Goal: Task Accomplishment & Management: Manage account settings

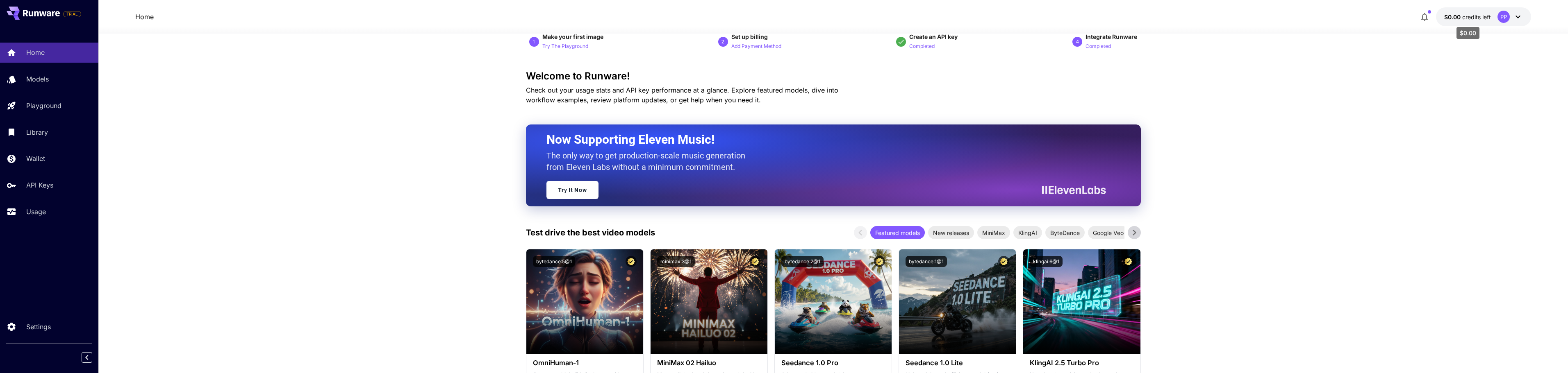
click at [1468, 20] on span "credits left" at bounding box center [1476, 17] width 29 height 7
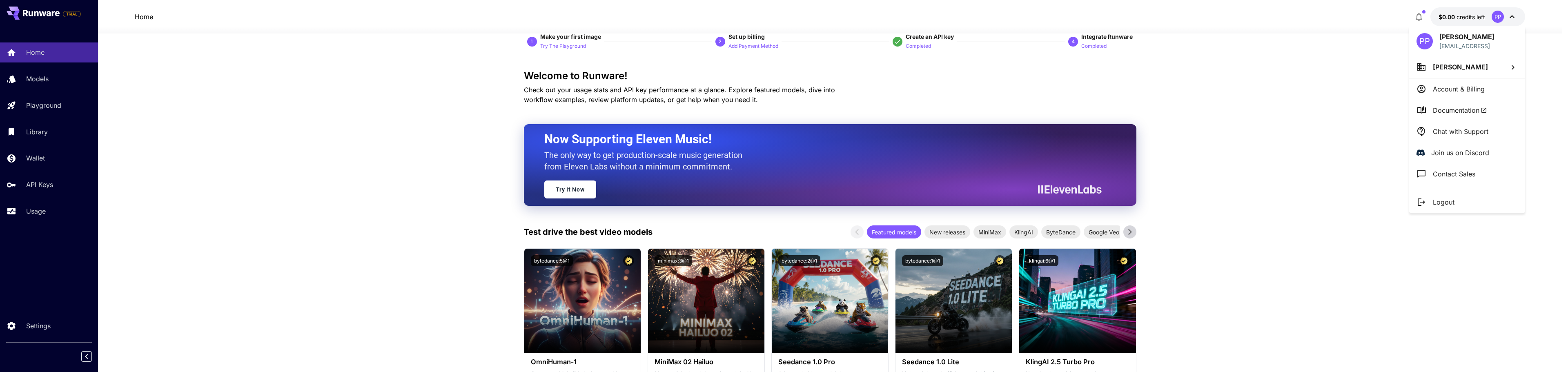
click at [1267, 161] on div at bounding box center [784, 186] width 1568 height 372
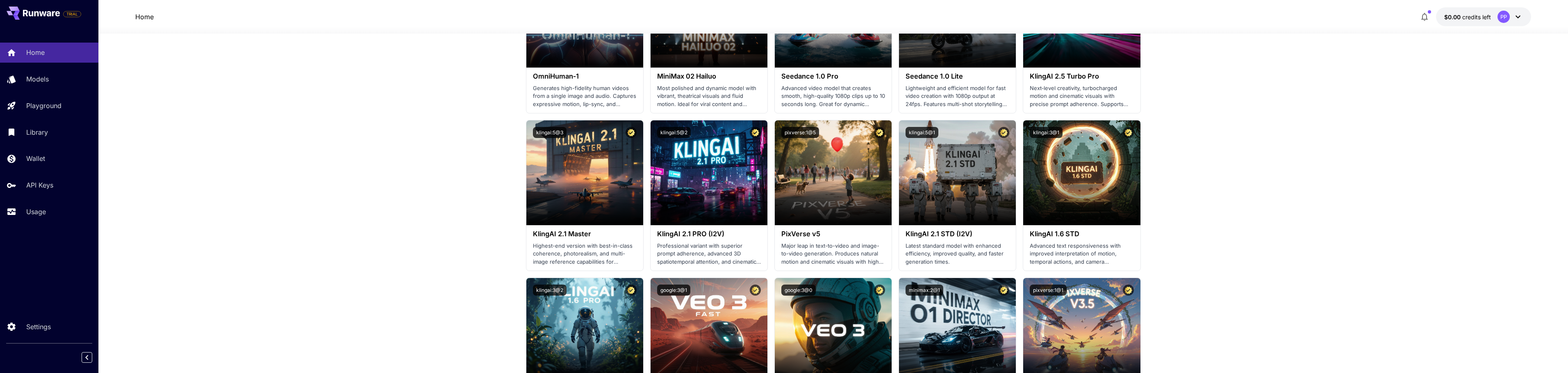
scroll to position [19, 0]
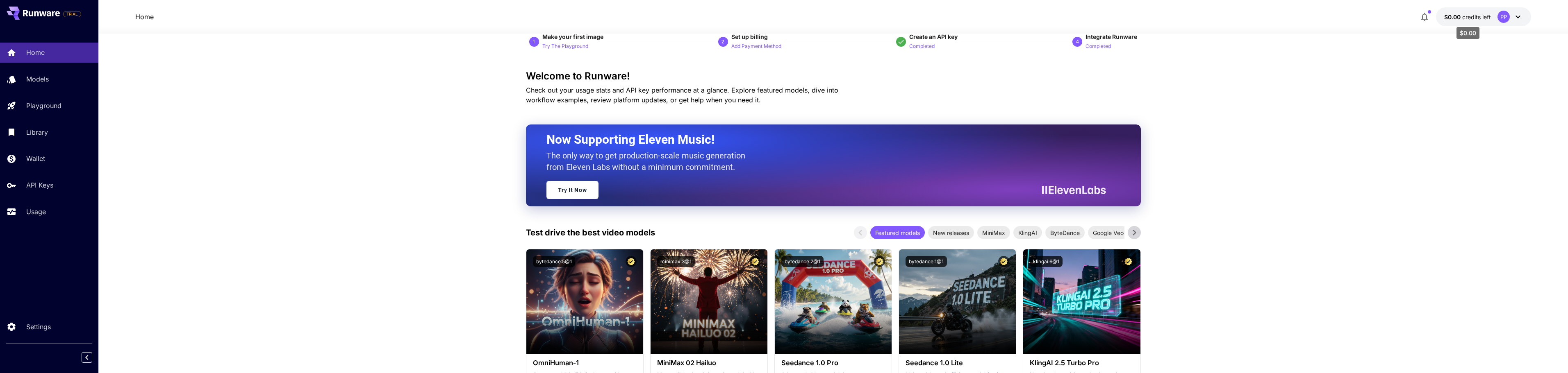
click at [1488, 19] on span "credits left" at bounding box center [1476, 17] width 29 height 7
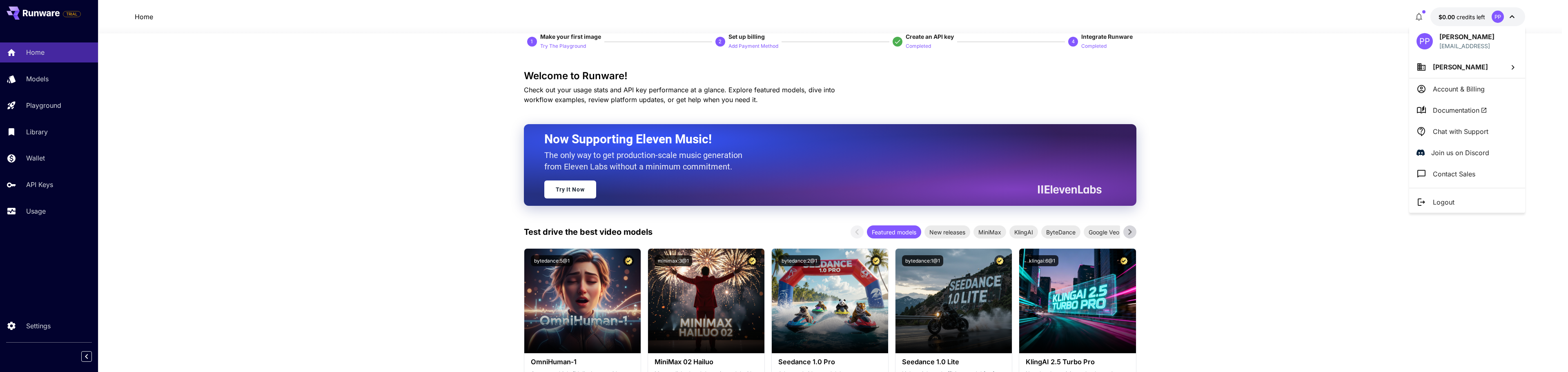
click at [1468, 88] on p "Account & Billing" at bounding box center [1458, 88] width 52 height 10
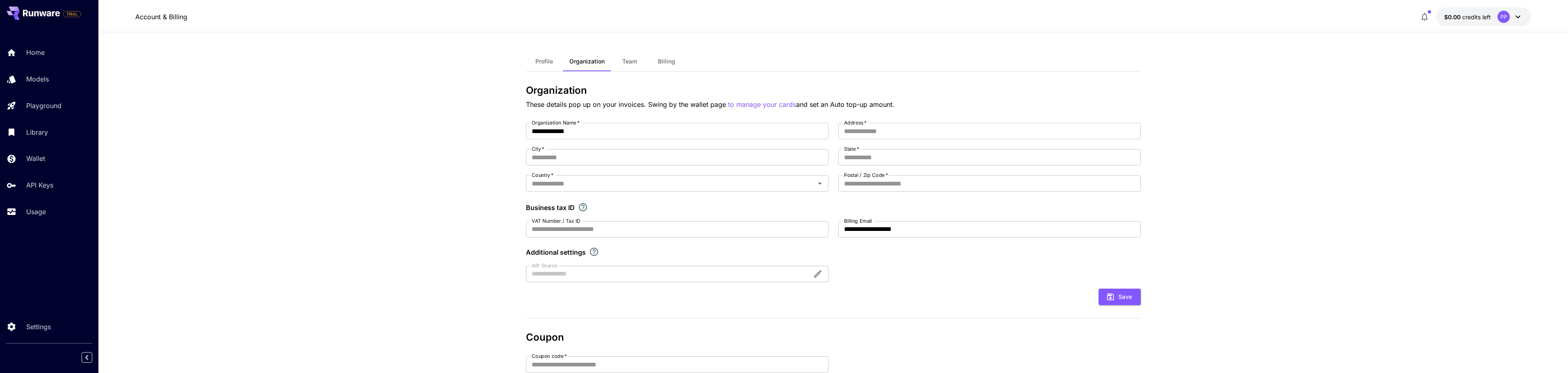
click at [663, 56] on button "Billing" at bounding box center [666, 62] width 37 height 20
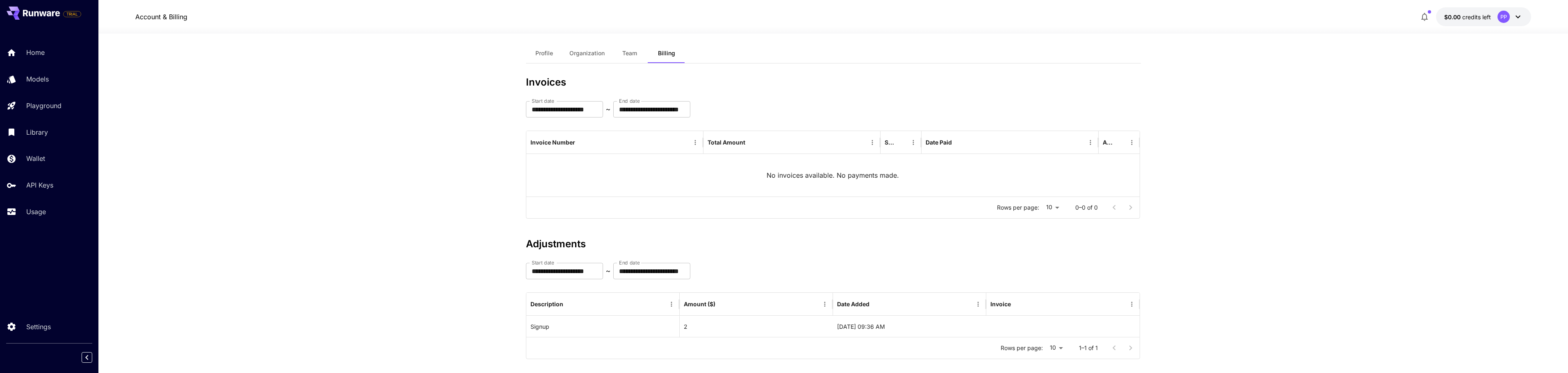
scroll to position [19, 0]
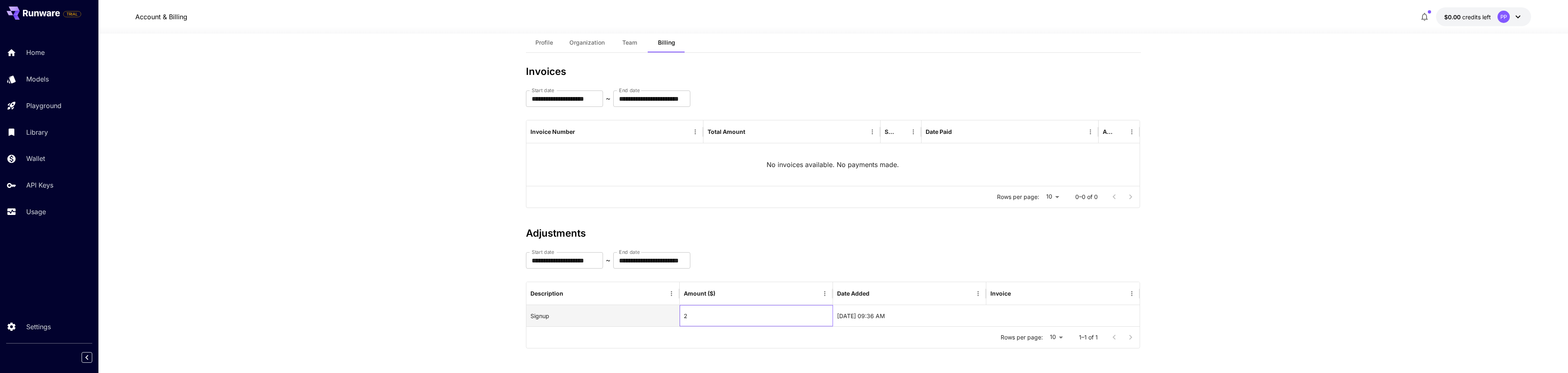
click at [704, 314] on div "2" at bounding box center [756, 316] width 153 height 21
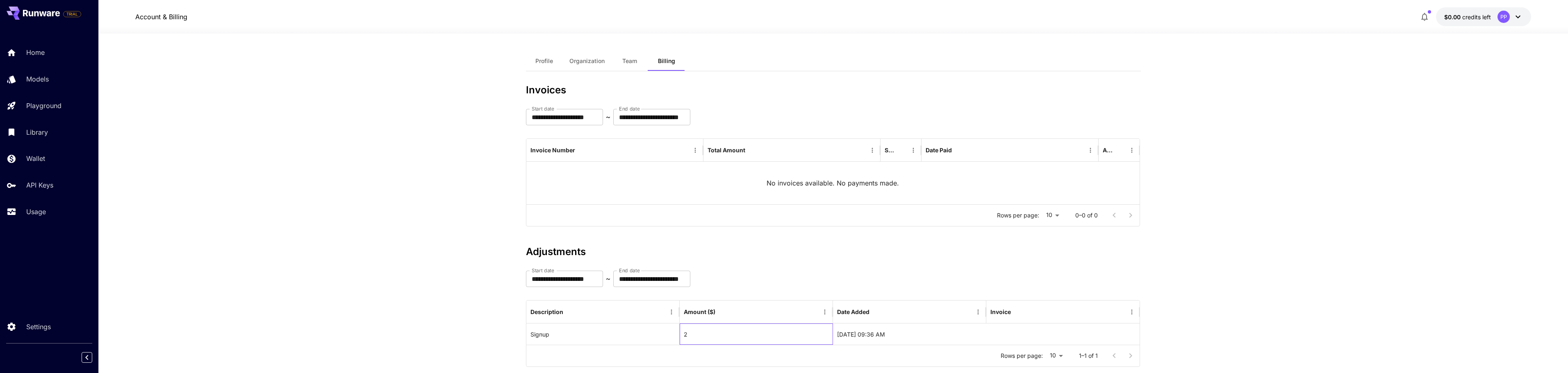
scroll to position [0, 0]
click at [547, 59] on span "Profile" at bounding box center [544, 62] width 17 height 8
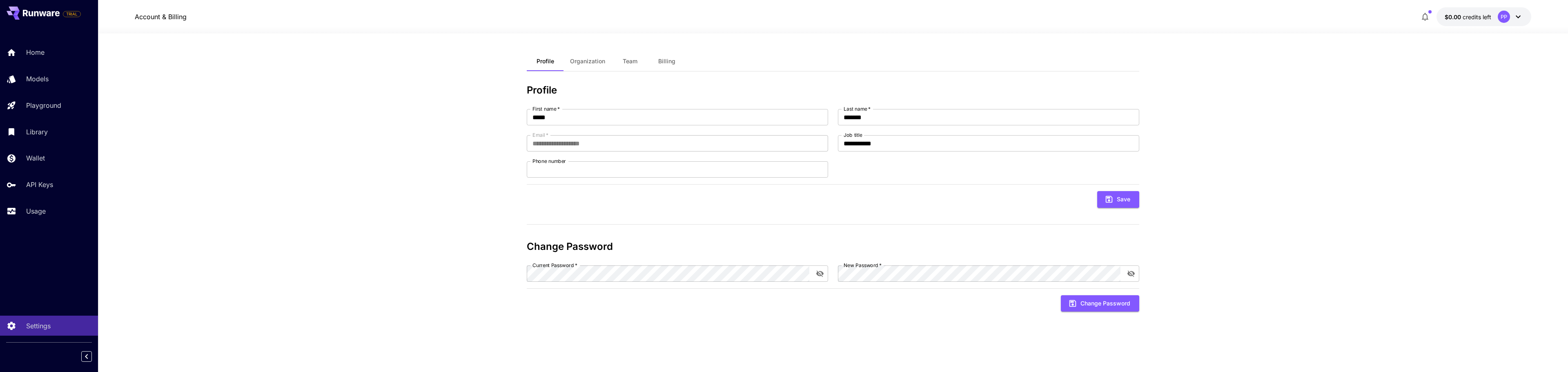
click at [590, 60] on span "Organization" at bounding box center [587, 61] width 35 height 7
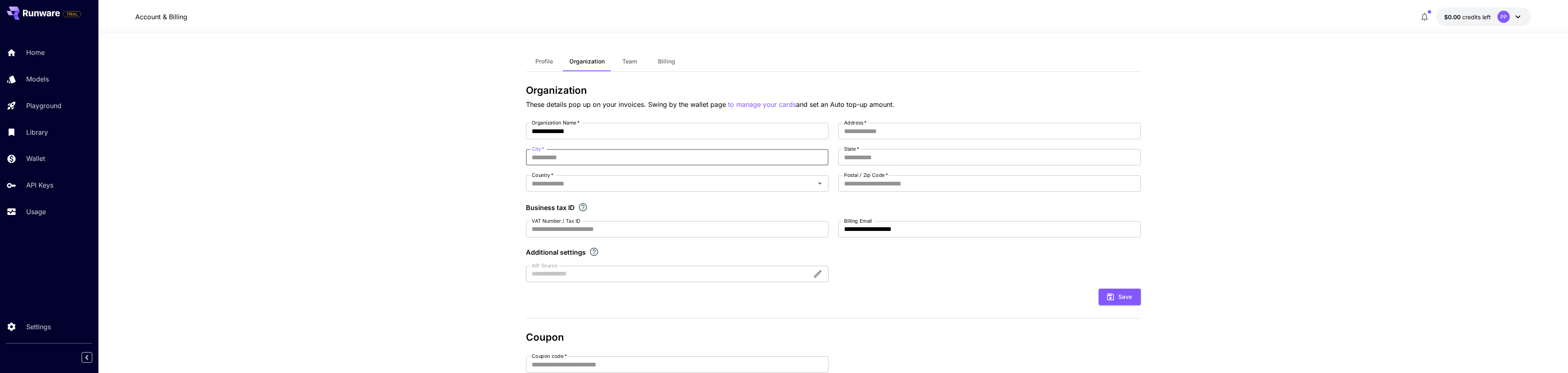
click at [583, 159] on input "City   *" at bounding box center [677, 158] width 303 height 17
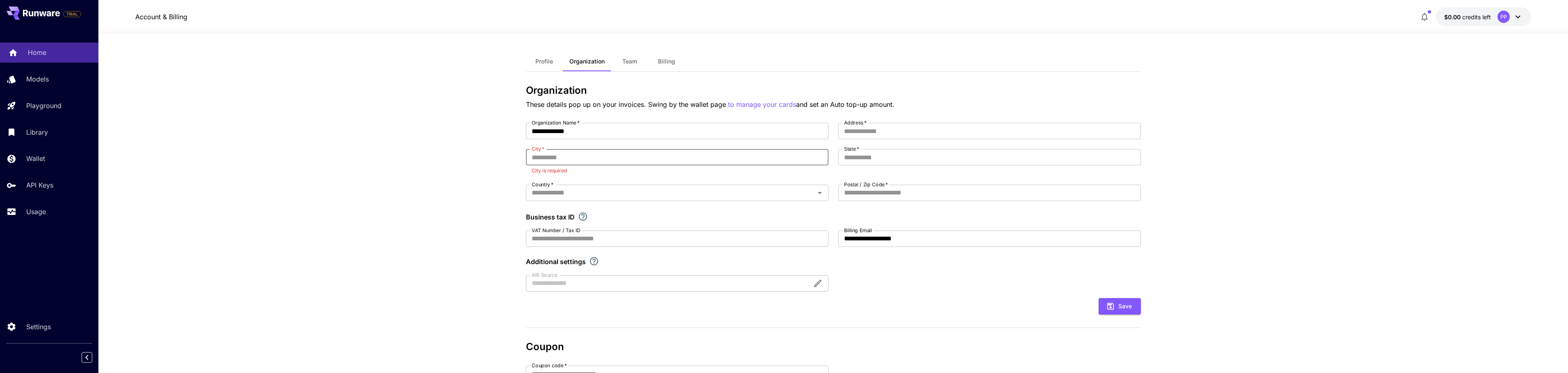
click at [32, 56] on p "Home" at bounding box center [37, 52] width 19 height 10
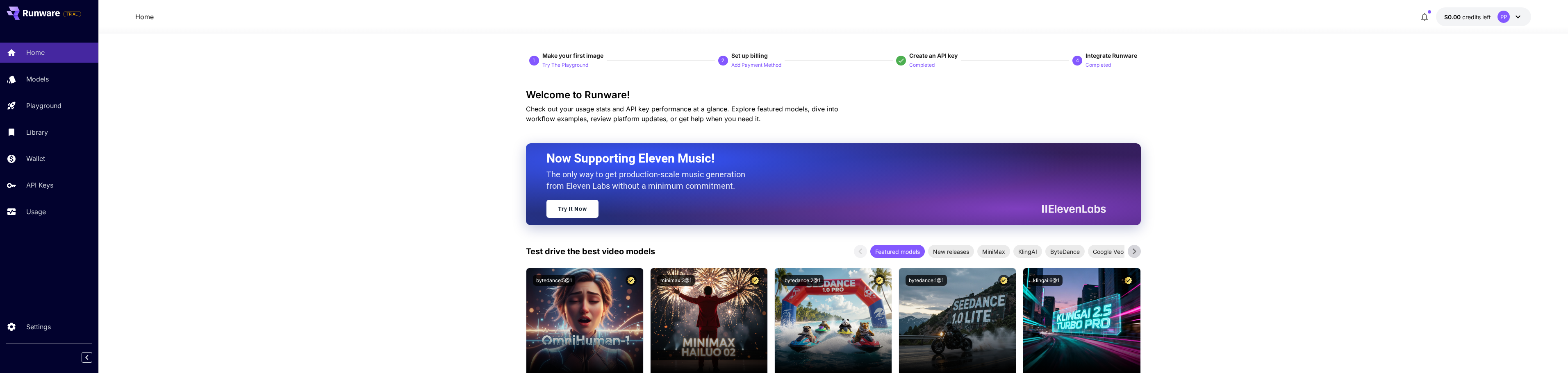
click at [1423, 22] on button "button" at bounding box center [1425, 17] width 17 height 17
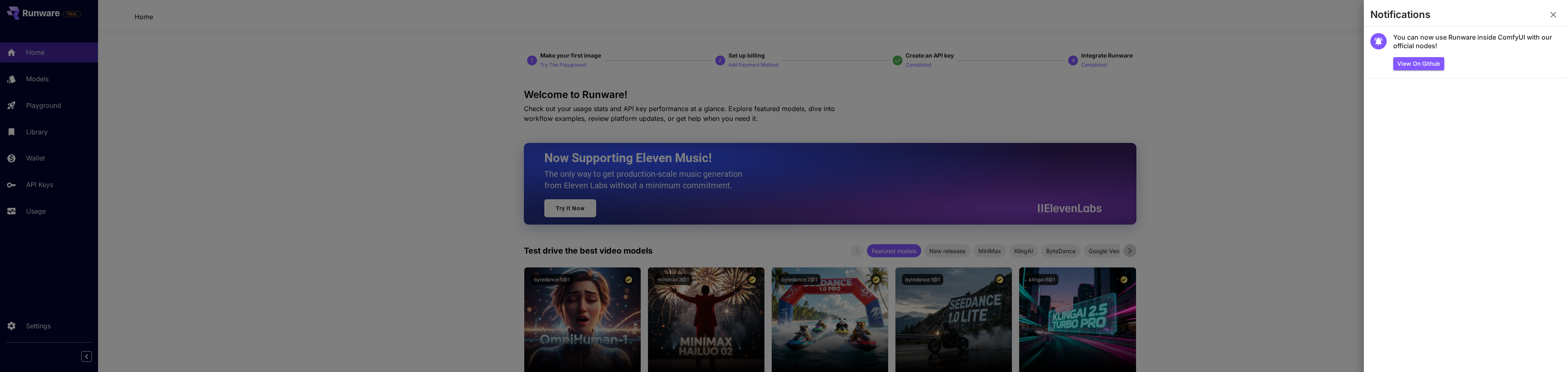
click at [1275, 143] on div at bounding box center [784, 186] width 1568 height 372
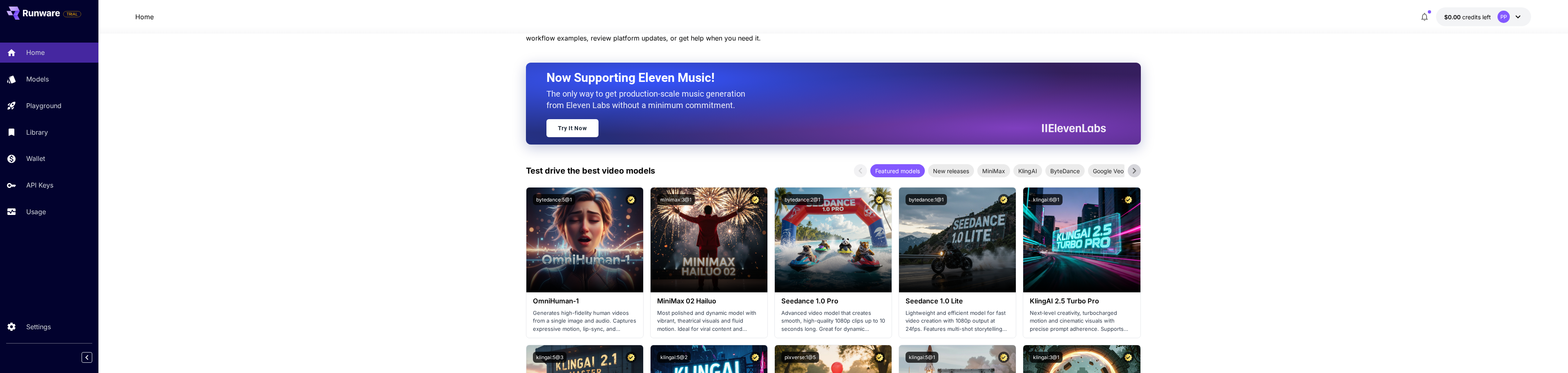
scroll to position [82, 0]
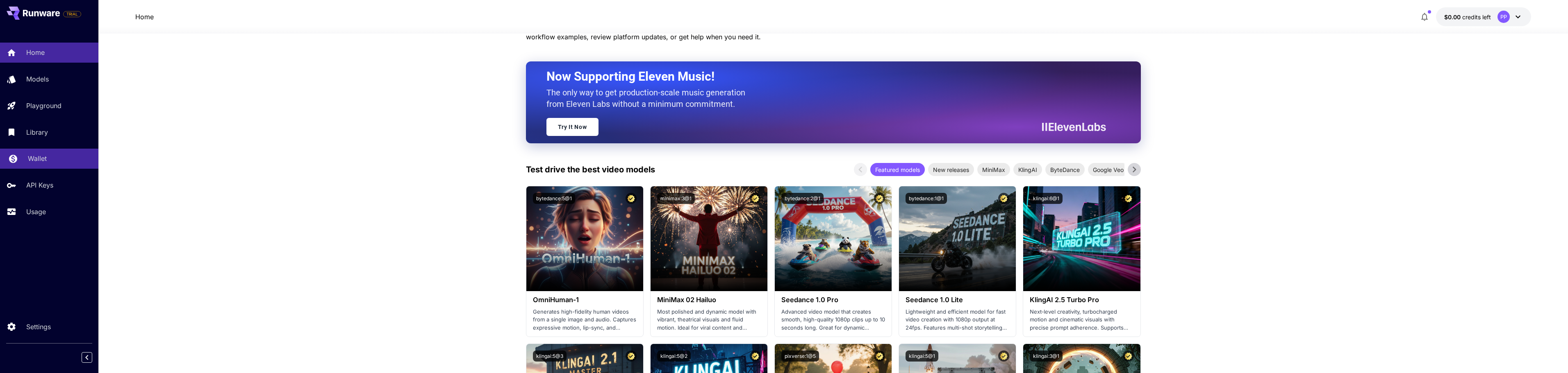
click at [39, 160] on p "Wallet" at bounding box center [37, 158] width 19 height 10
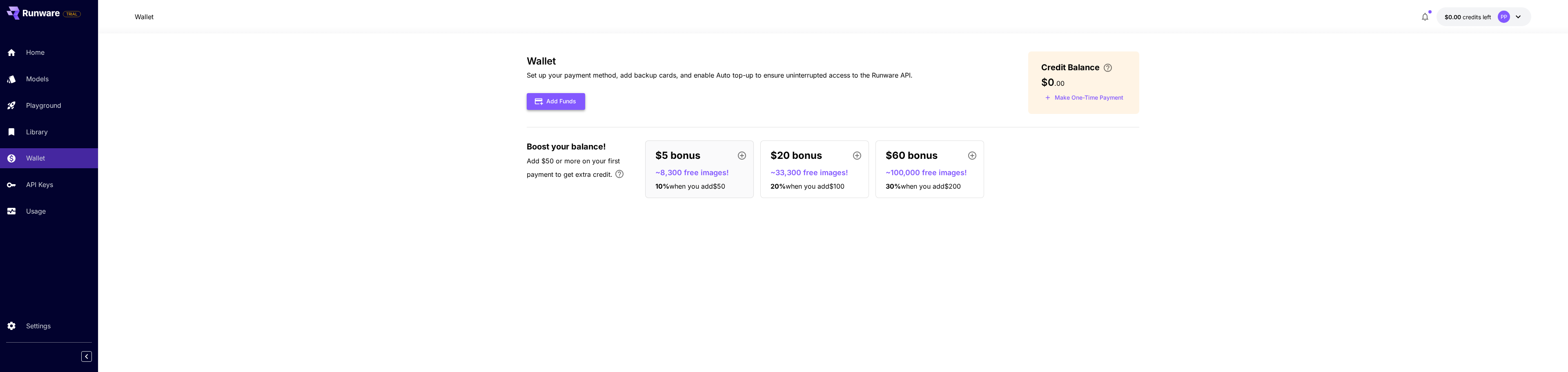
click at [551, 100] on button "Add Funds" at bounding box center [556, 101] width 58 height 16
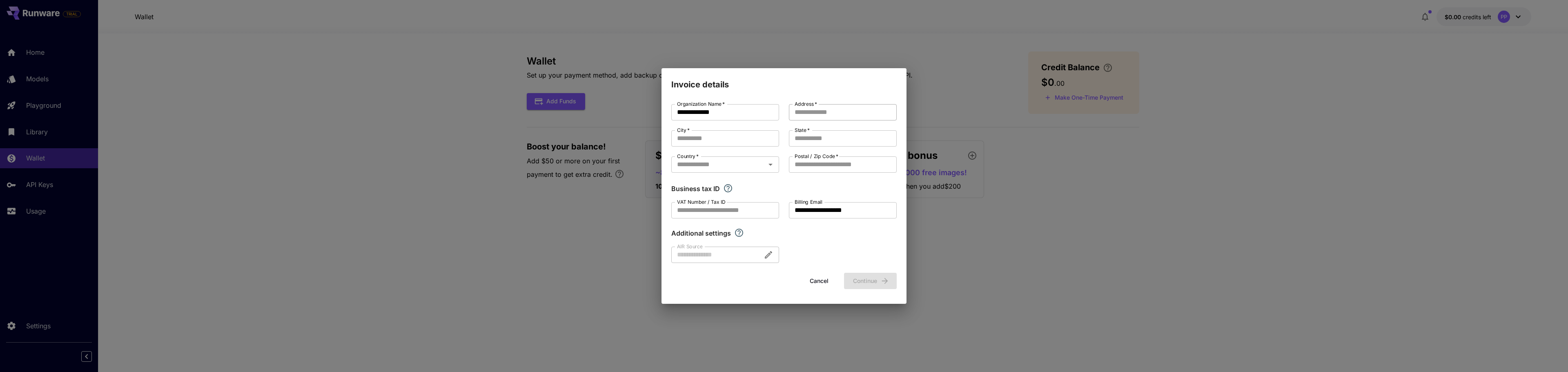
click at [823, 118] on input "Address   *" at bounding box center [843, 112] width 108 height 16
type input "**********"
type input "**"
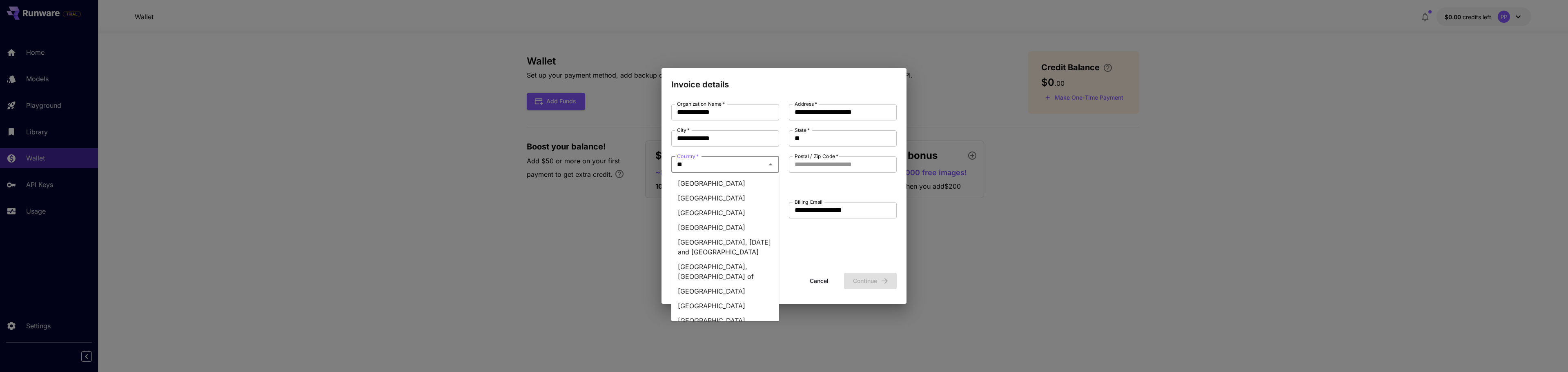
type input "***"
click at [714, 260] on li "United States" at bounding box center [725, 267] width 108 height 15
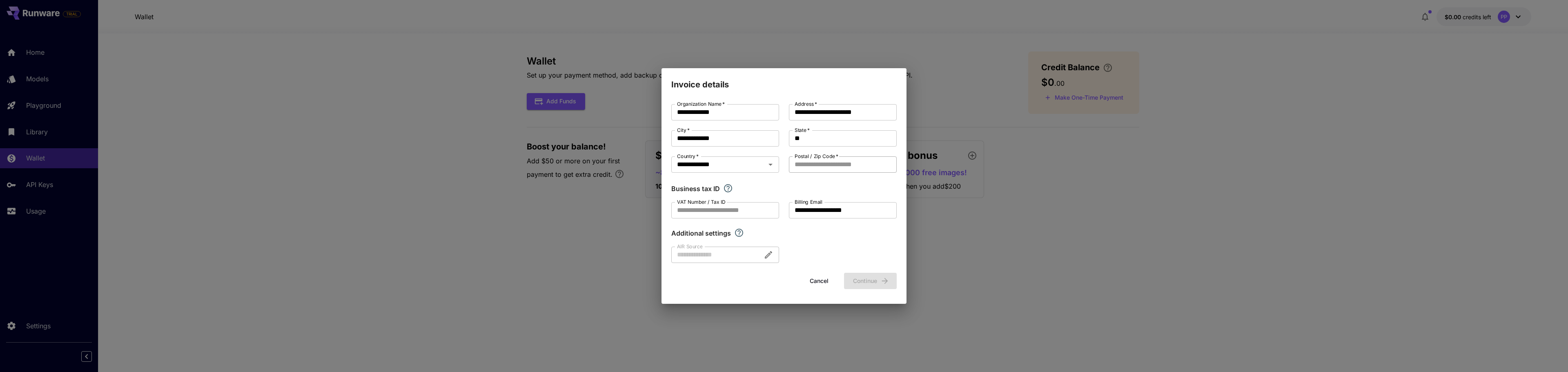
click at [839, 163] on input "Postal / Zip Code   *" at bounding box center [843, 165] width 108 height 16
type input "*****"
click at [714, 252] on div at bounding box center [725, 255] width 108 height 16
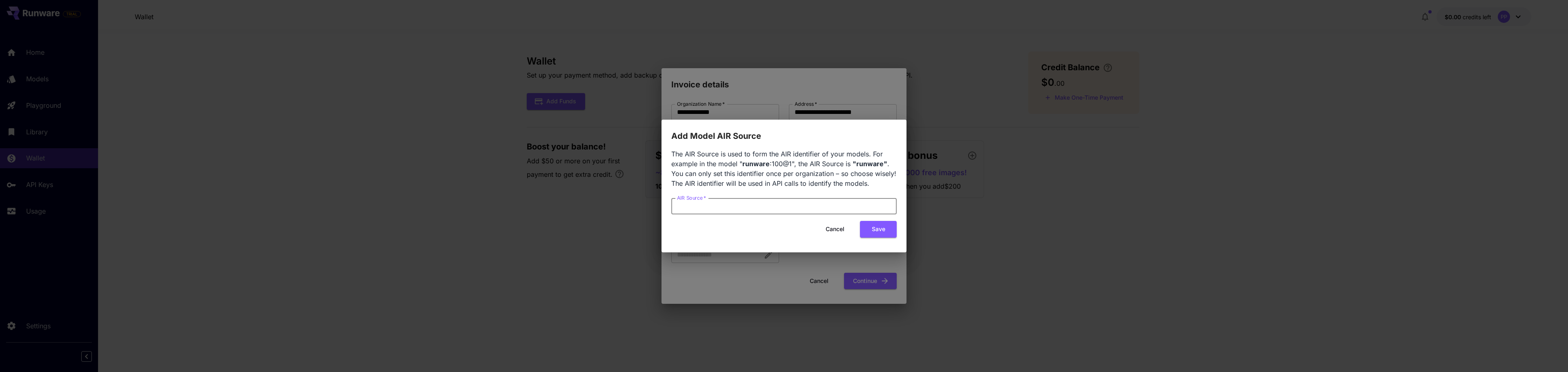
click at [788, 199] on input "AIR Source   *" at bounding box center [783, 207] width 225 height 16
click at [786, 206] on input "AIR Source   *" at bounding box center [783, 207] width 225 height 16
drag, startPoint x: 736, startPoint y: 153, endPoint x: 897, endPoint y: 155, distance: 161.0
click at [897, 155] on div "The AIR Source is used to form the AIR identifier of your models. For example i…" at bounding box center [783, 197] width 245 height 110
click at [881, 88] on div "Add Model AIR Source The AIR Source is used to form the AIR identifier of your …" at bounding box center [784, 186] width 1568 height 372
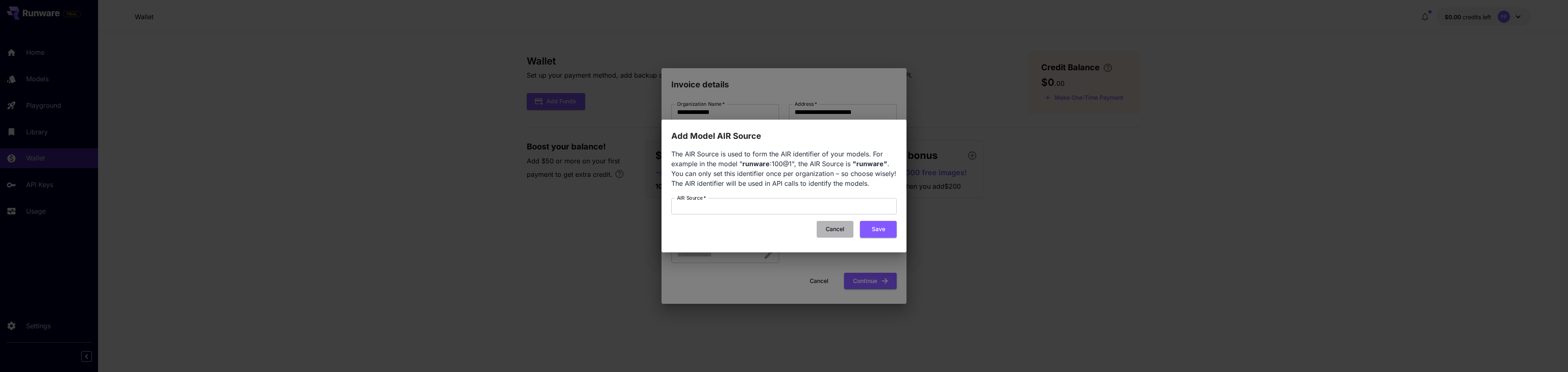
click at [836, 228] on button "Cancel" at bounding box center [835, 229] width 37 height 16
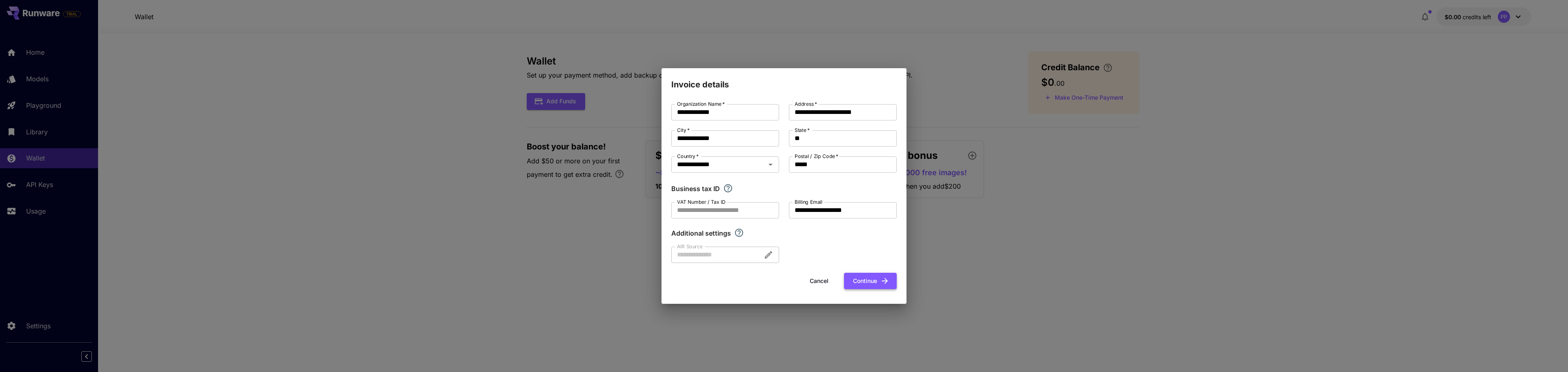
click at [871, 284] on button "Continue" at bounding box center [870, 281] width 52 height 16
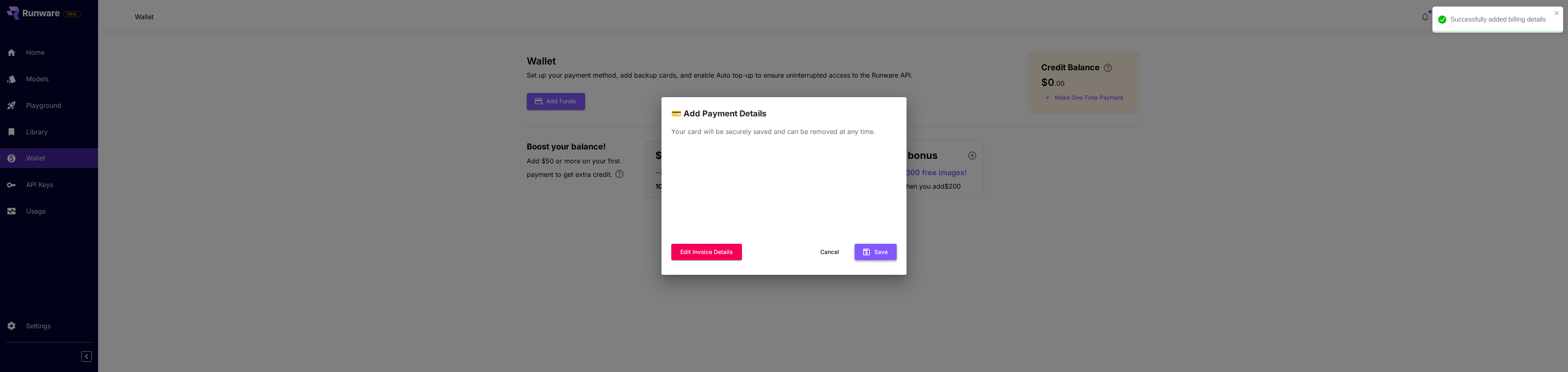
click at [883, 254] on button "Save" at bounding box center [875, 252] width 42 height 16
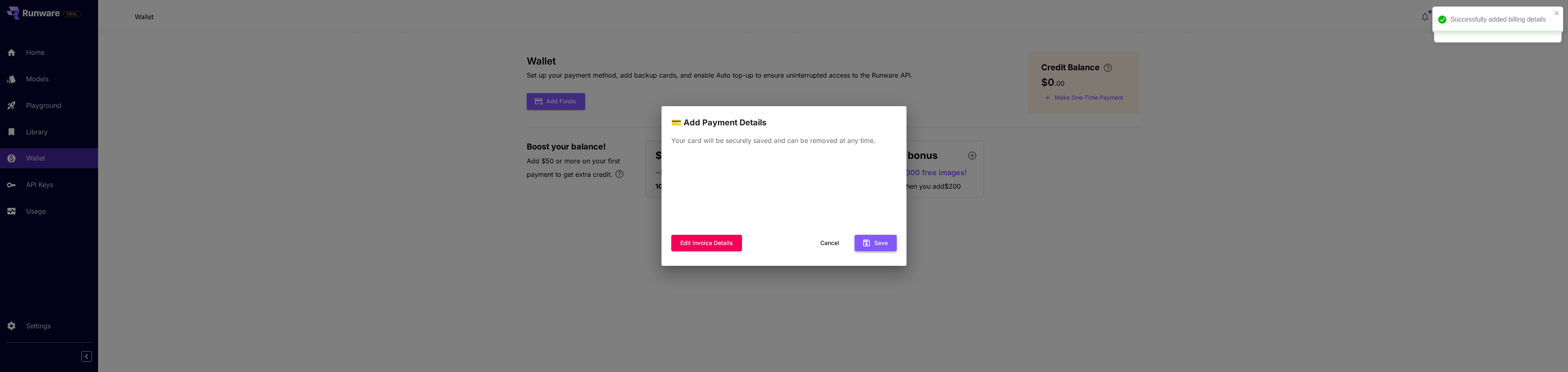
click at [868, 247] on icon "button" at bounding box center [866, 243] width 9 height 9
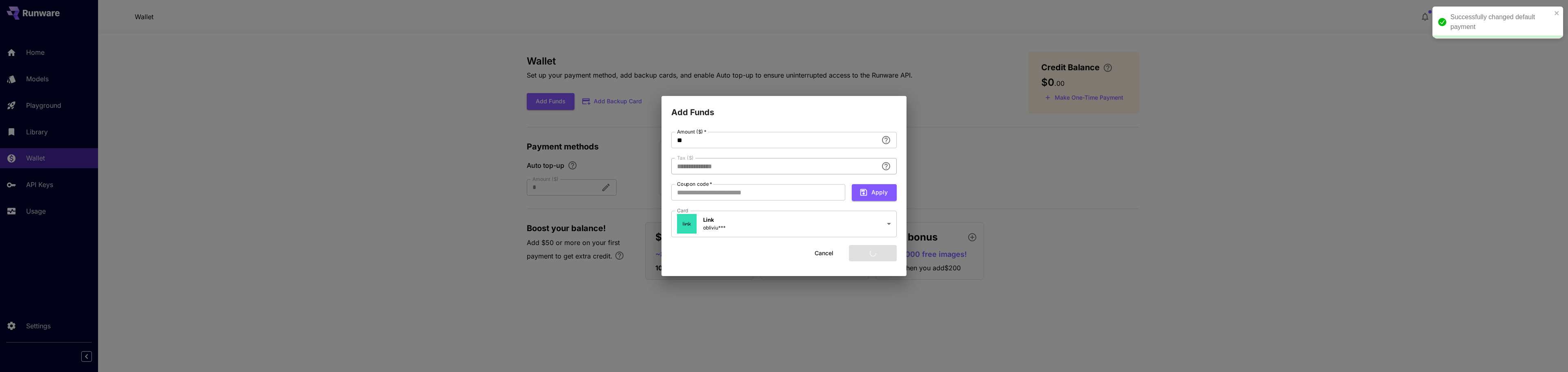
type input "****"
click at [774, 195] on input "Coupon code   *" at bounding box center [758, 192] width 174 height 16
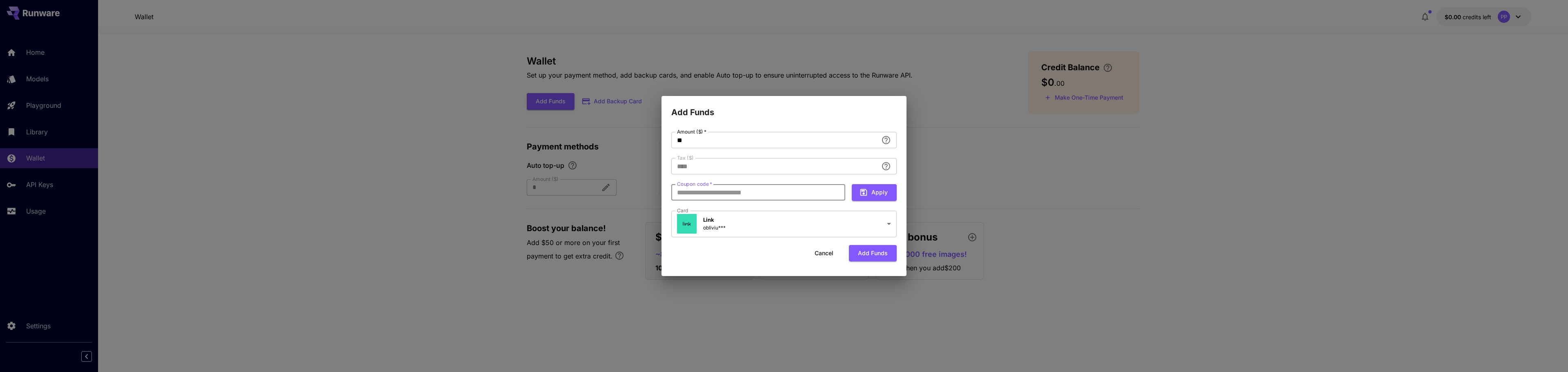
click at [1051, 288] on div "**********" at bounding box center [784, 186] width 1568 height 372
click at [825, 254] on button "Cancel" at bounding box center [824, 253] width 37 height 16
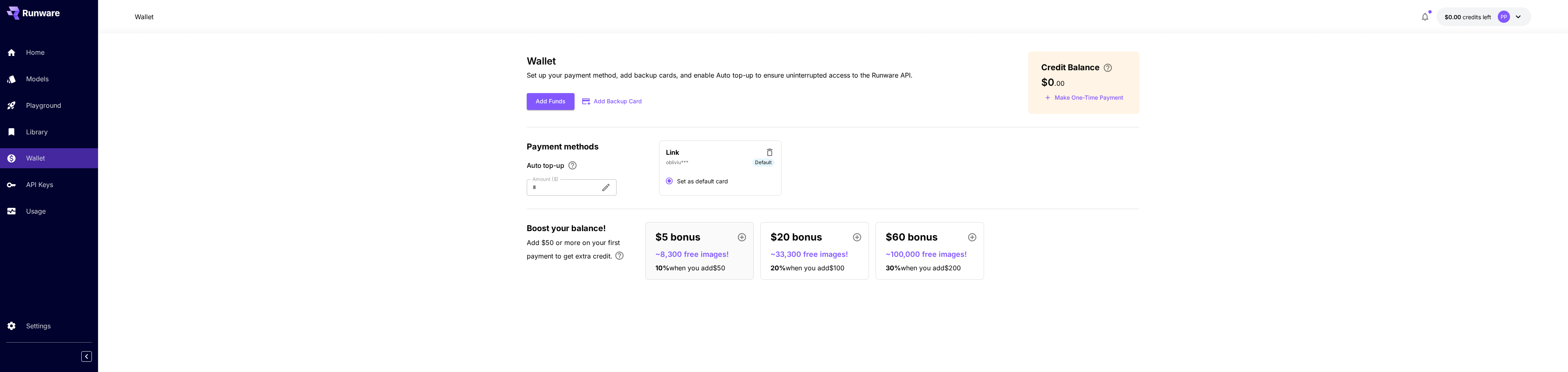
click at [1104, 301] on div "Wallet Set up your payment method, add backup cards, and enable Auto top-up to …" at bounding box center [833, 203] width 613 height 302
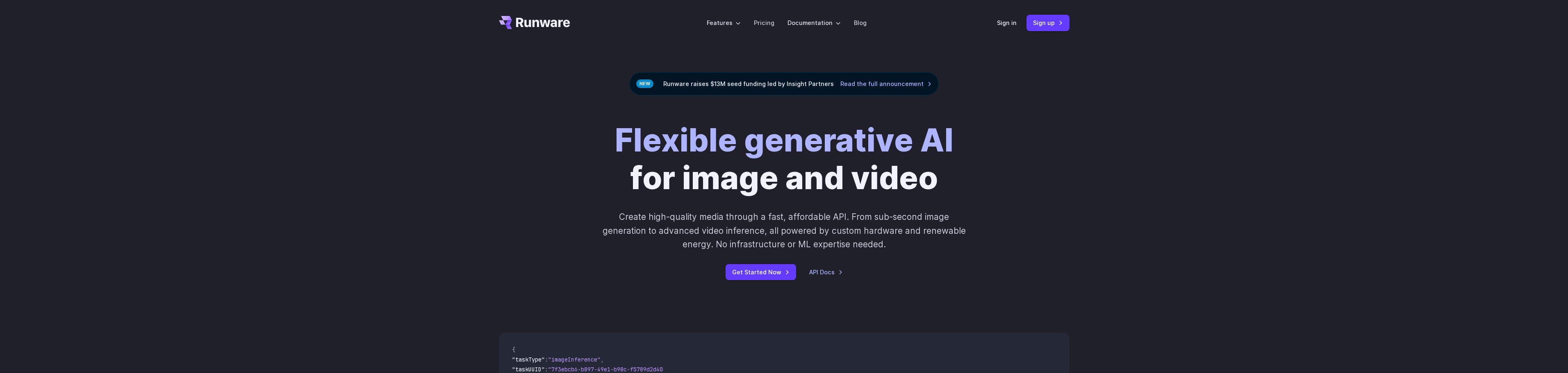
scroll to position [287, 0]
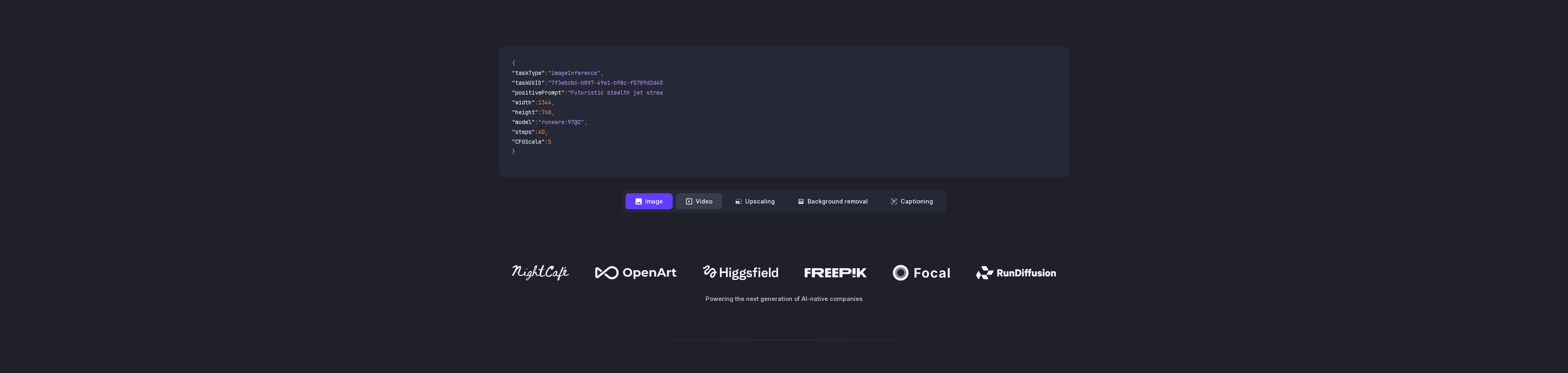
click at [702, 200] on button "Video" at bounding box center [699, 201] width 47 height 16
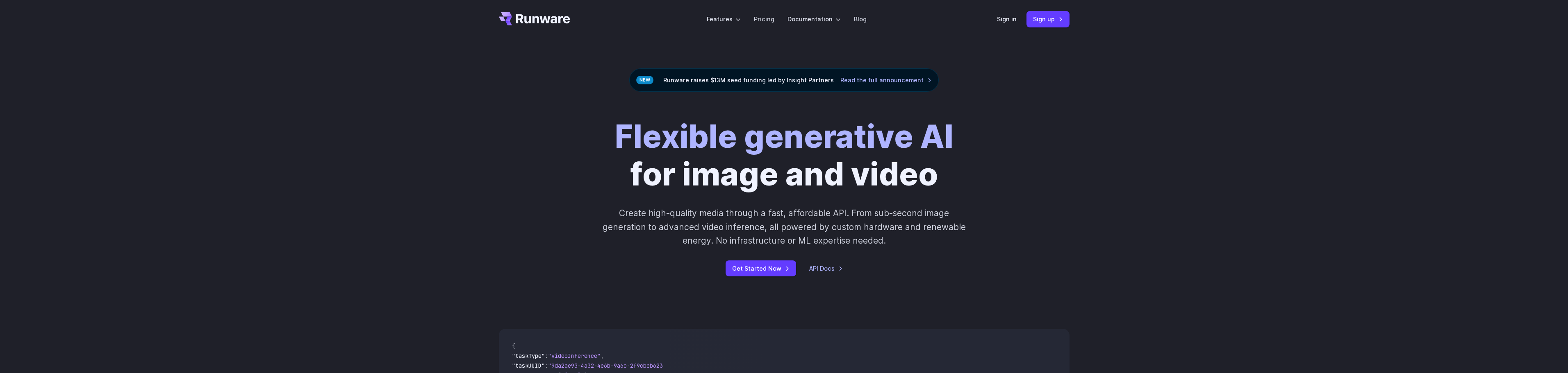
scroll to position [0, 0]
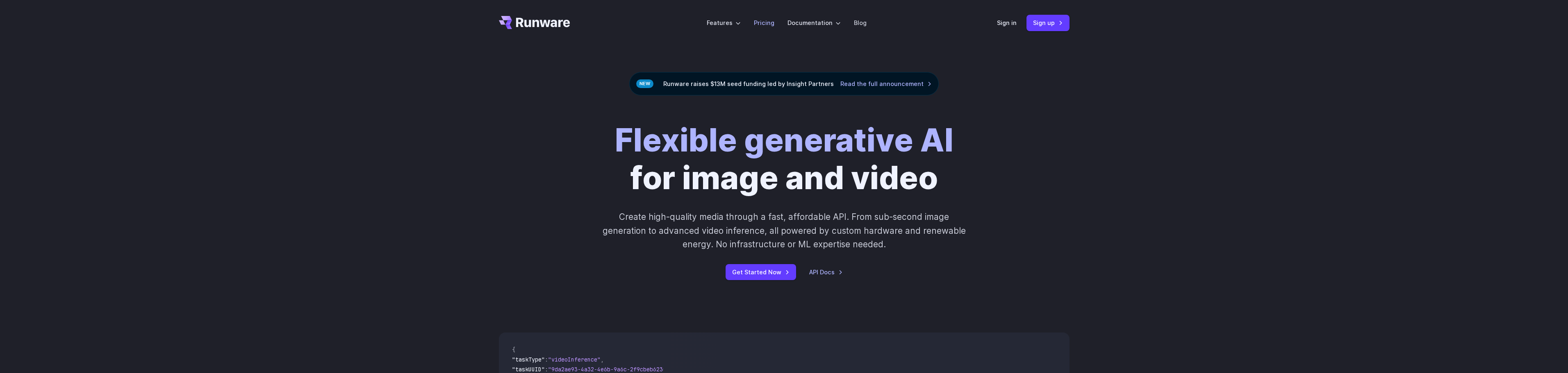
click at [770, 20] on link "Pricing" at bounding box center [764, 23] width 20 height 10
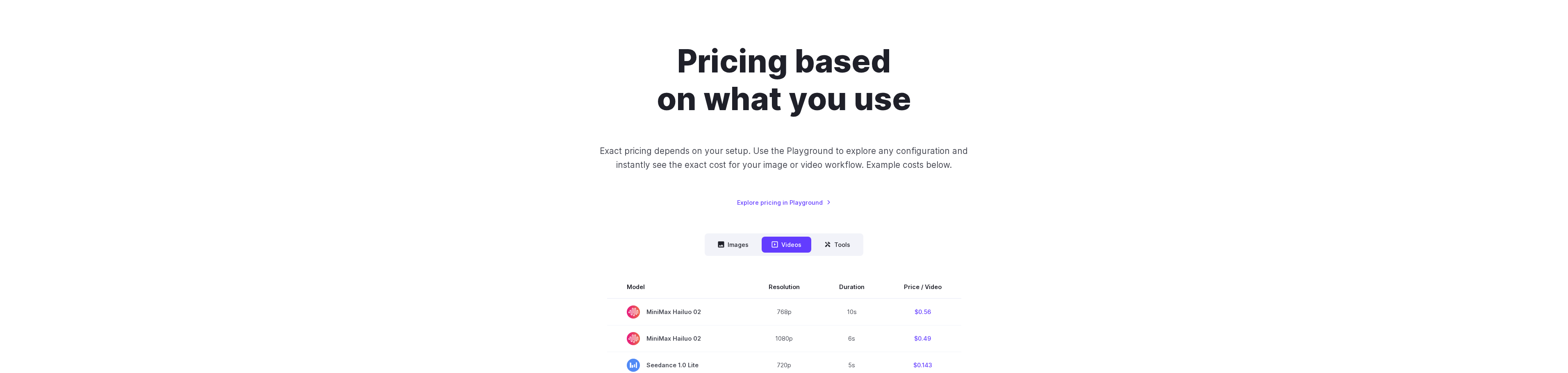
scroll to position [41, 0]
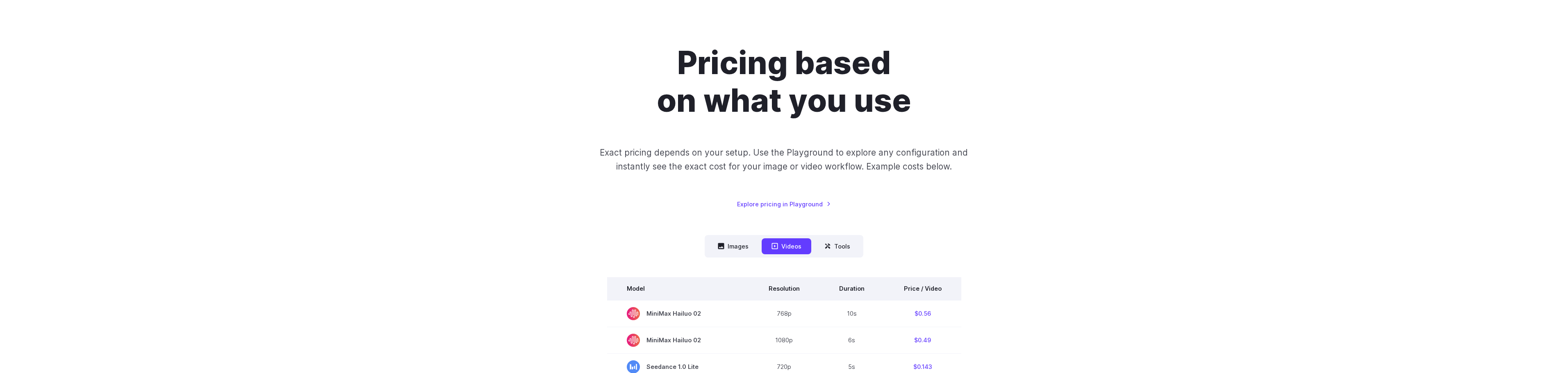
click at [936, 289] on th "Price / Video" at bounding box center [922, 289] width 77 height 23
click at [835, 251] on button "Tools" at bounding box center [837, 246] width 46 height 16
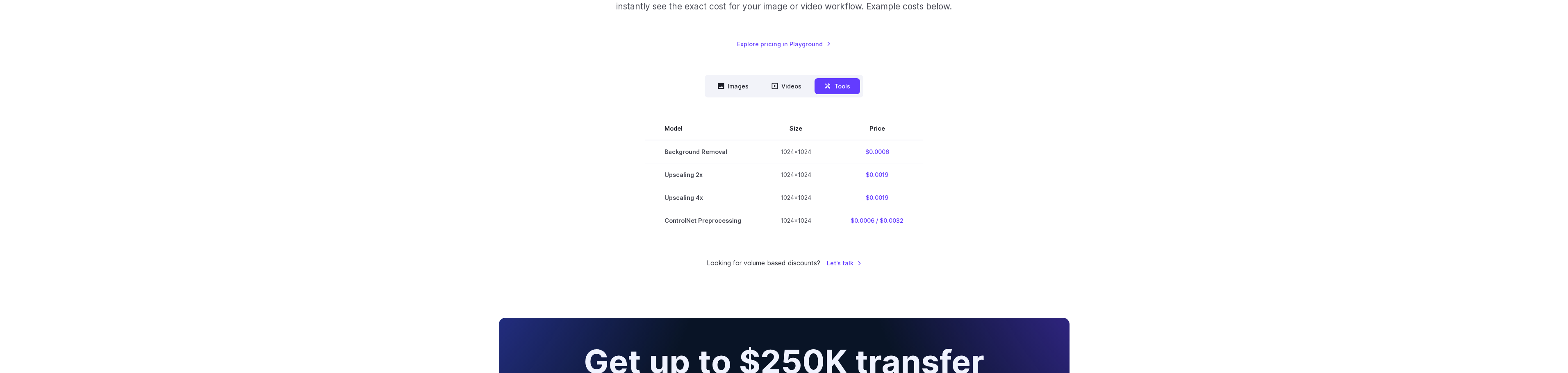
scroll to position [205, 0]
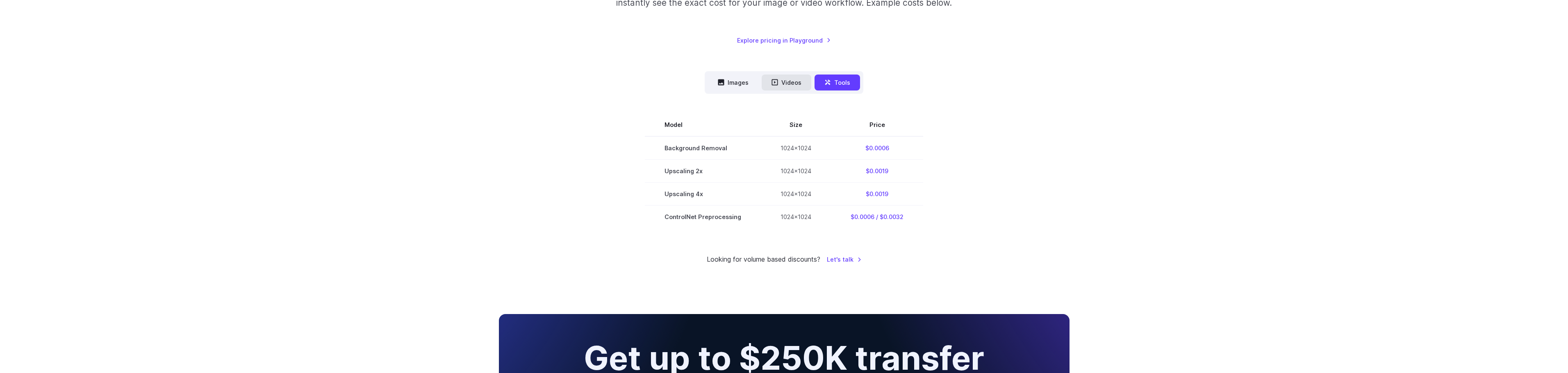
click at [782, 87] on button "Videos" at bounding box center [786, 82] width 50 height 16
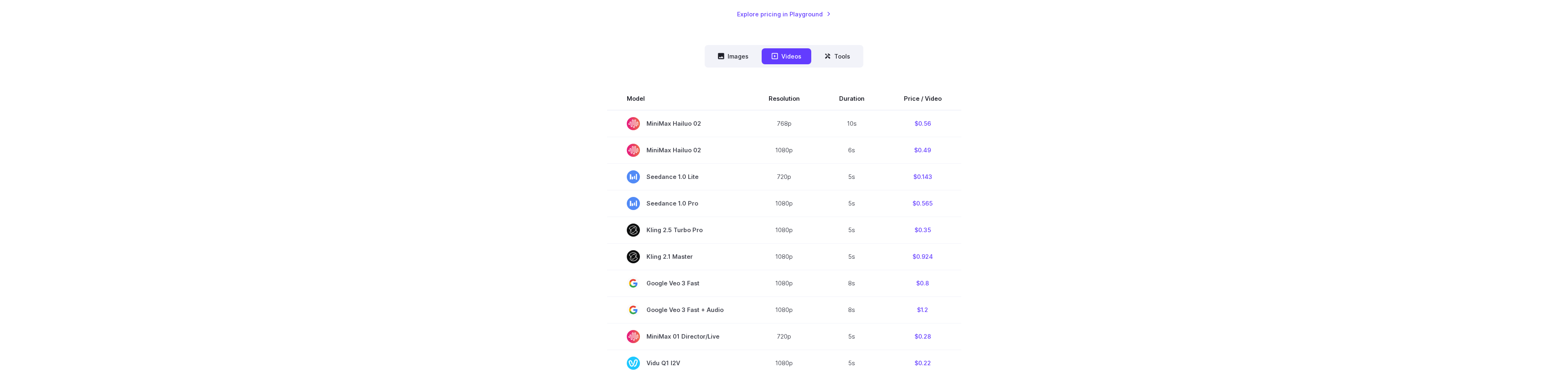
scroll to position [0, 0]
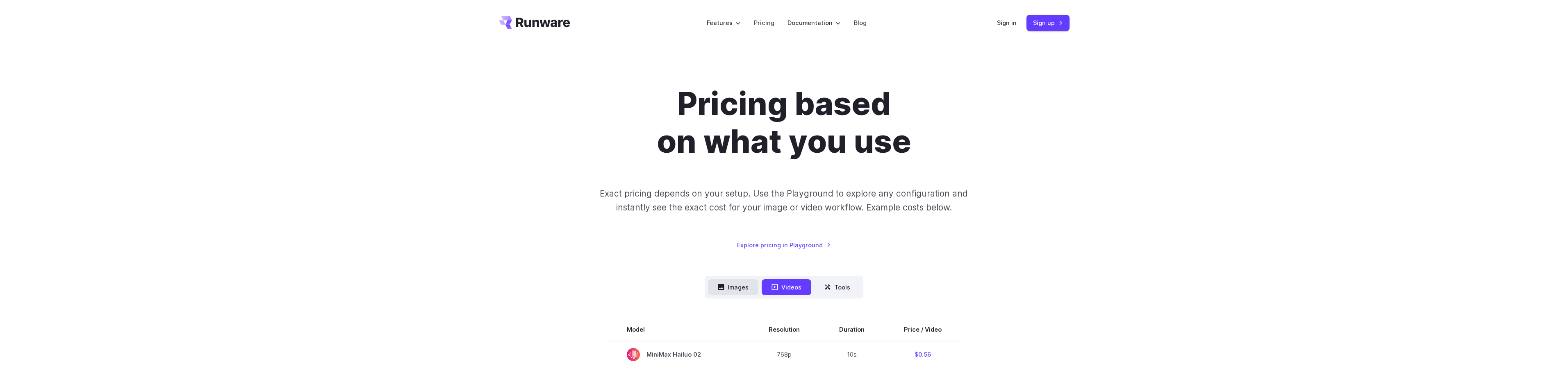
click at [734, 284] on button "Images" at bounding box center [733, 287] width 50 height 16
click at [1042, 23] on link "Sign up" at bounding box center [1048, 23] width 43 height 16
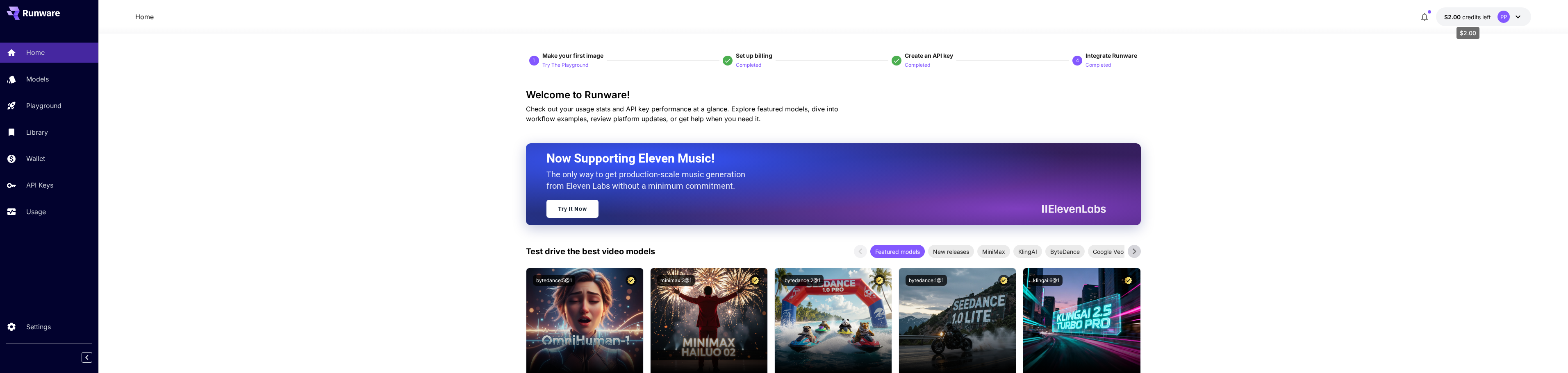
click at [1466, 20] on span "credits left" at bounding box center [1476, 17] width 29 height 7
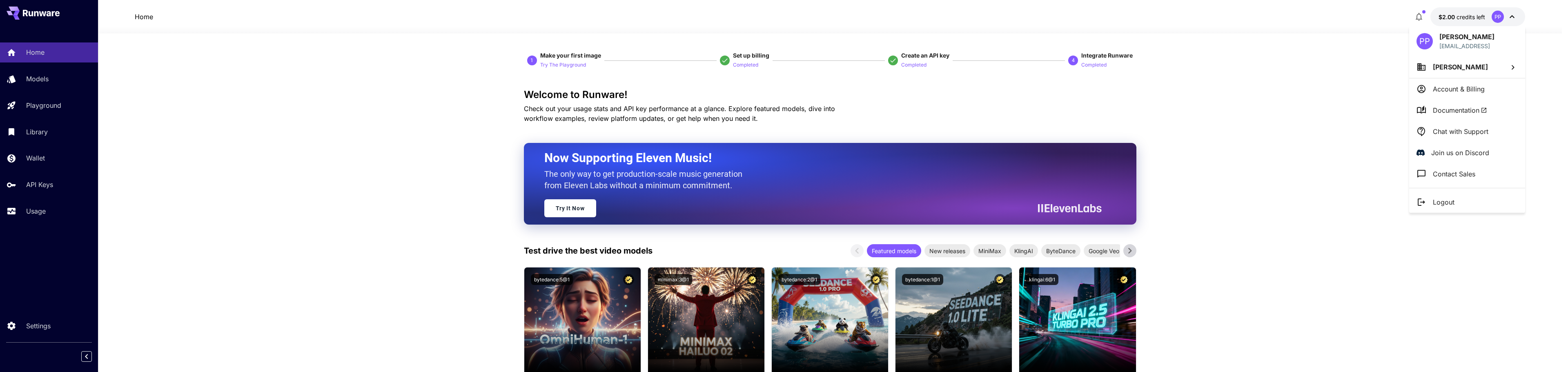
click at [1418, 14] on div at bounding box center [784, 186] width 1568 height 372
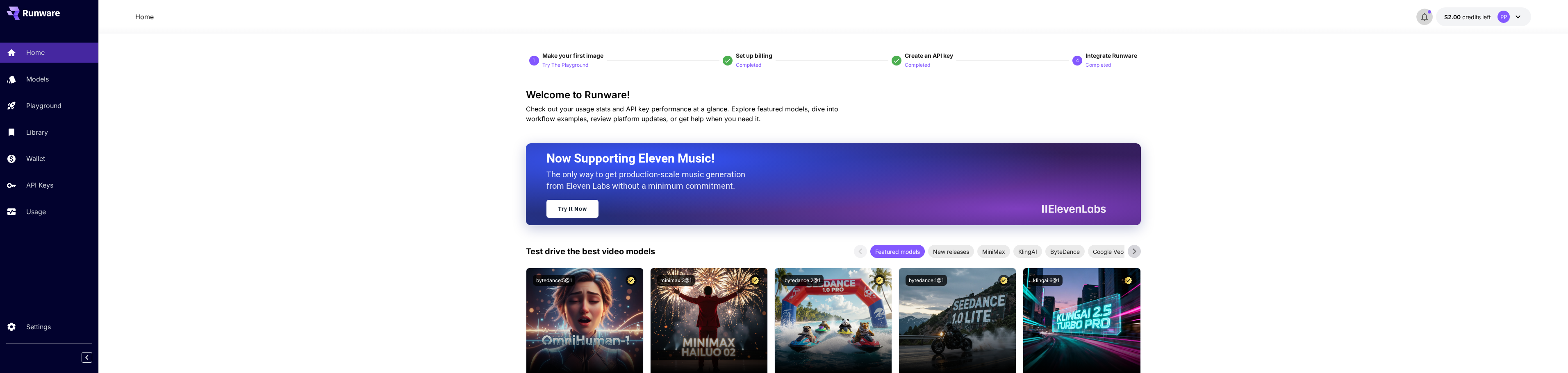
click at [1426, 16] on icon "button" at bounding box center [1424, 17] width 7 height 8
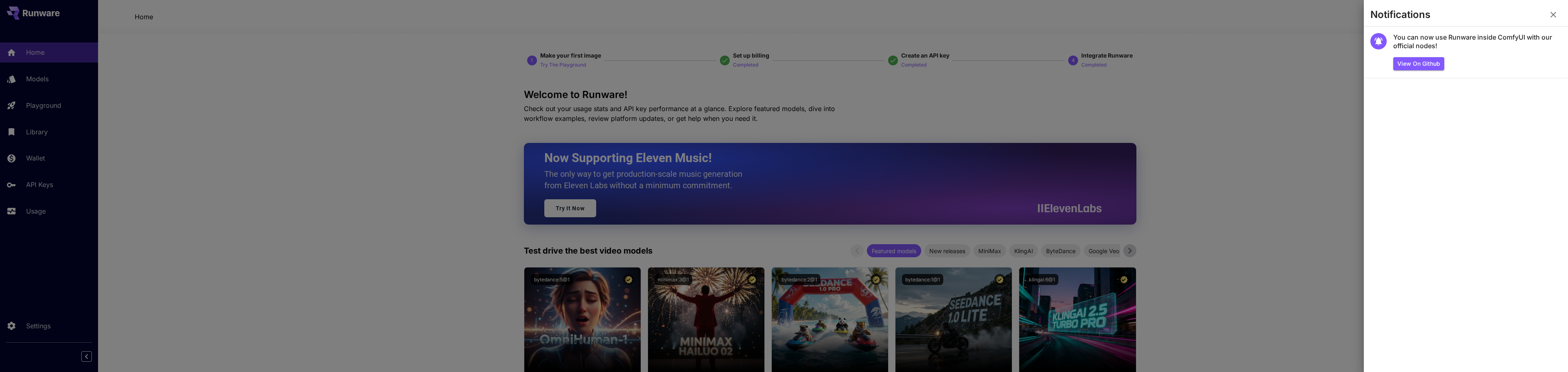
click at [1320, 58] on div at bounding box center [784, 186] width 1568 height 372
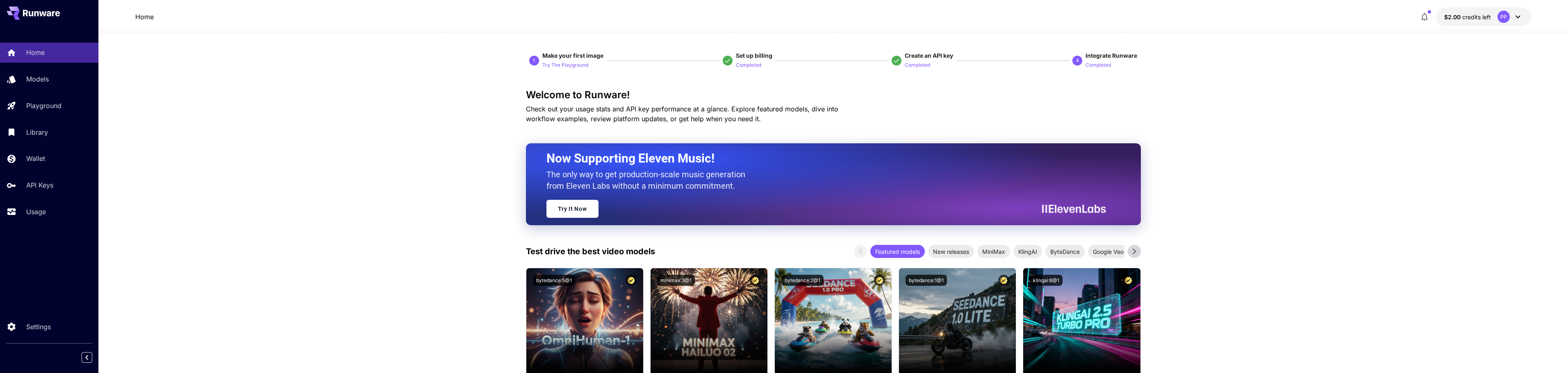
click at [1520, 22] on div "PP" at bounding box center [1510, 17] width 26 height 12
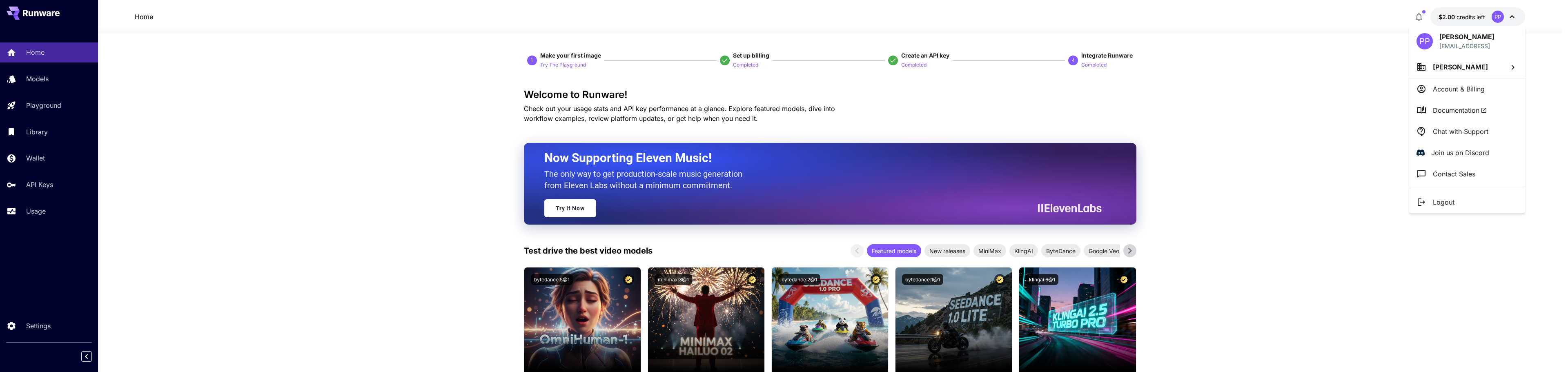
click at [1342, 108] on div at bounding box center [784, 186] width 1568 height 372
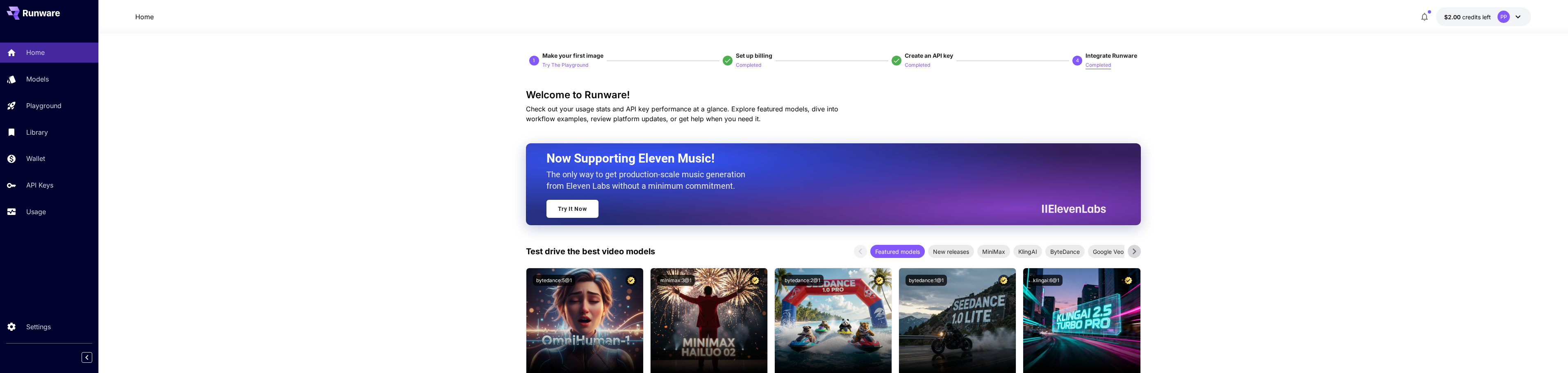
click at [1105, 65] on p "Completed" at bounding box center [1098, 65] width 26 height 8
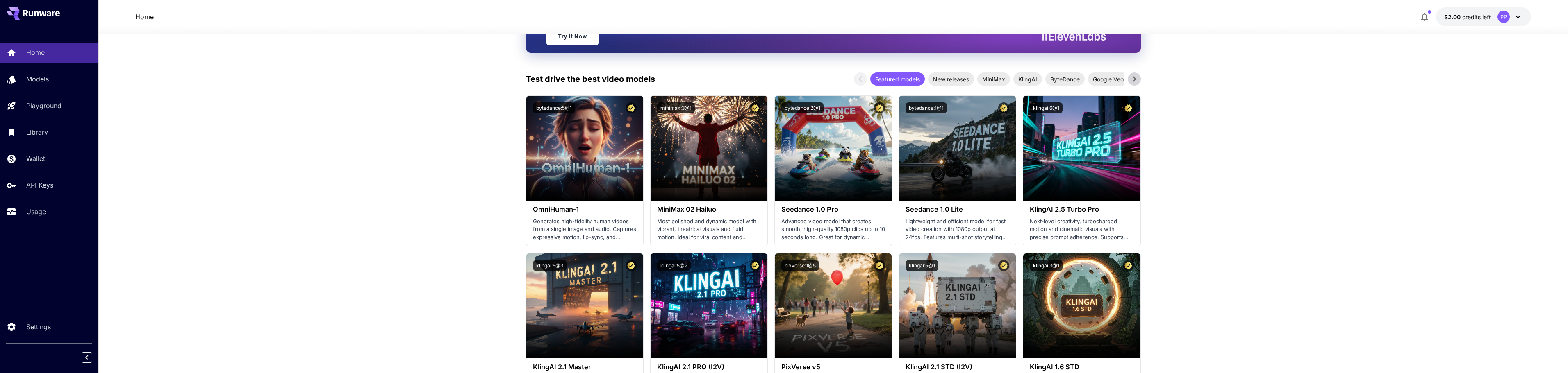
scroll to position [164, 0]
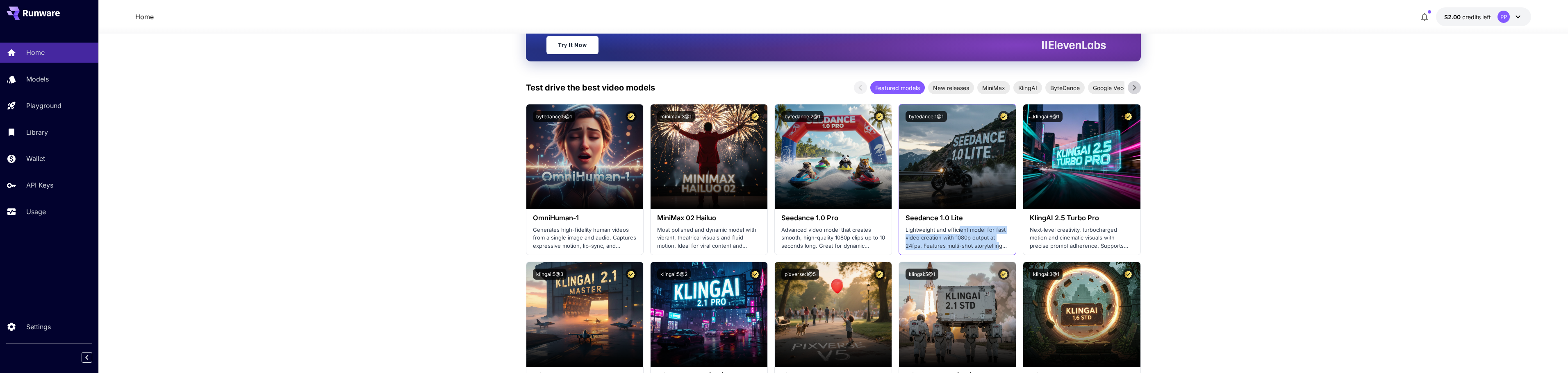
drag, startPoint x: 960, startPoint y: 226, endPoint x: 1009, endPoint y: 253, distance: 55.9
click at [1000, 247] on p "Lightweight and efficient model for fast video creation with 1080p output at 24…" at bounding box center [957, 238] width 104 height 24
drag, startPoint x: 685, startPoint y: 227, endPoint x: 750, endPoint y: 239, distance: 66.1
click at [750, 239] on p "Most polished and dynamic model with vibrant, theatrical visuals and fluid moti…" at bounding box center [709, 238] width 104 height 24
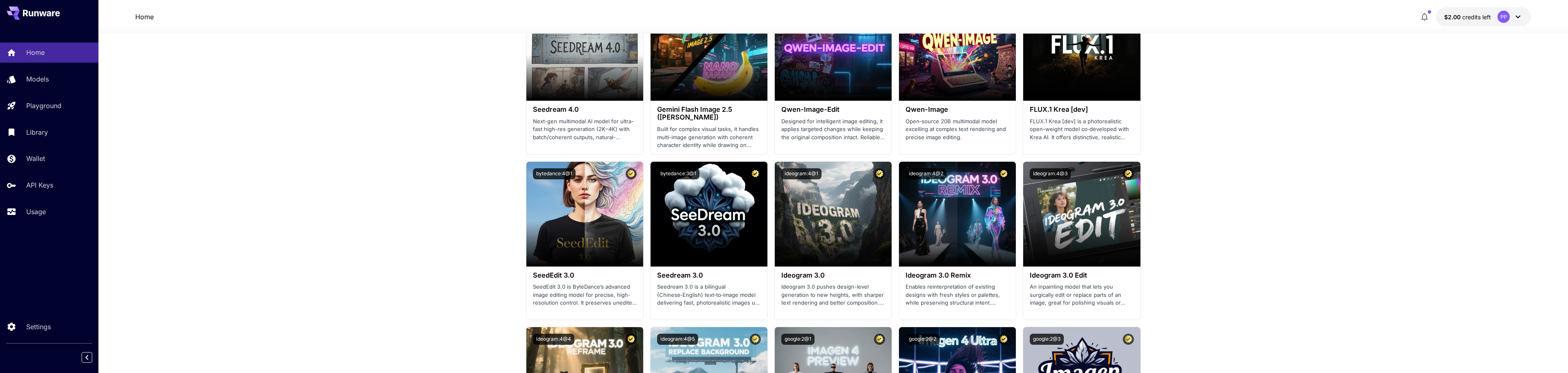
scroll to position [1106, 0]
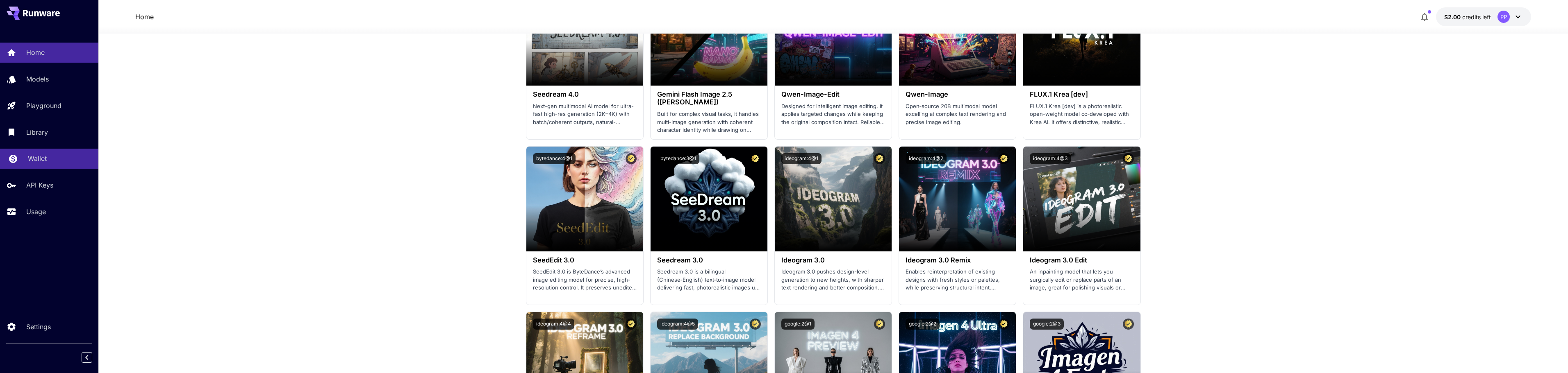
click at [42, 161] on p "Wallet" at bounding box center [37, 158] width 19 height 10
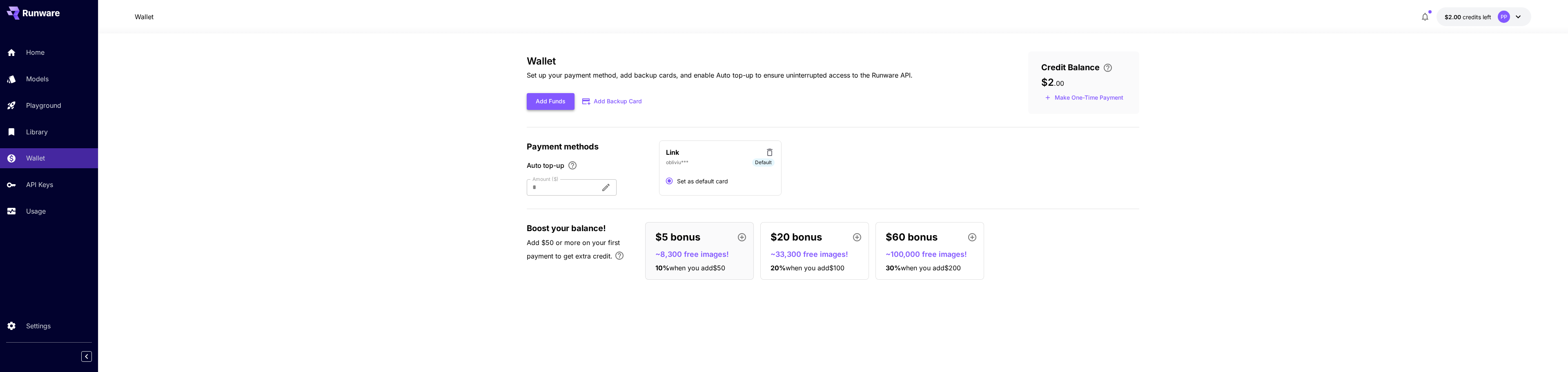
click at [550, 105] on button "Add Funds" at bounding box center [551, 101] width 48 height 16
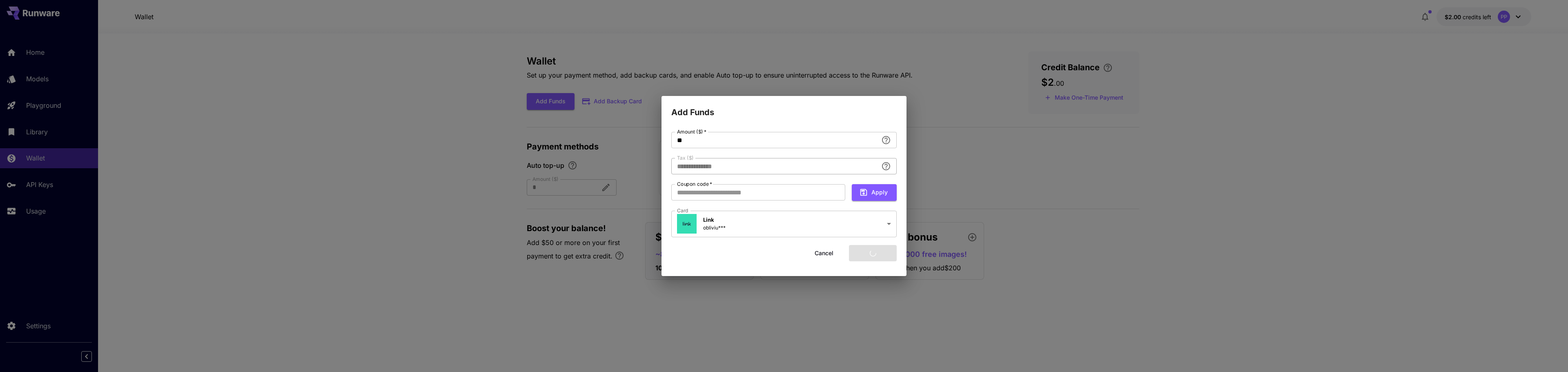
type input "****"
click at [873, 252] on button "Add funds" at bounding box center [873, 253] width 48 height 16
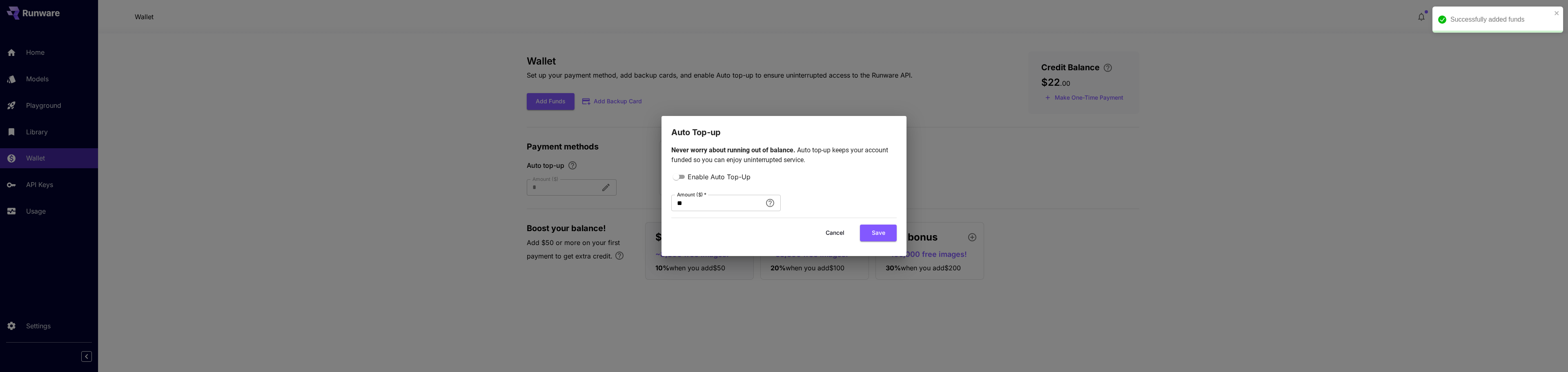
click at [833, 234] on button "Cancel" at bounding box center [835, 233] width 37 height 16
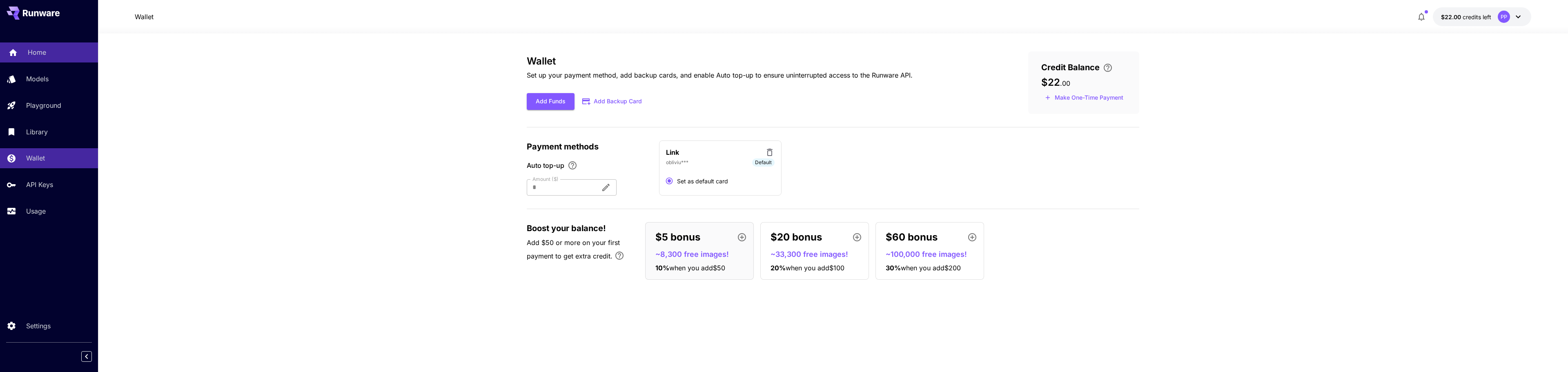
click at [47, 51] on div "Home" at bounding box center [59, 52] width 64 height 10
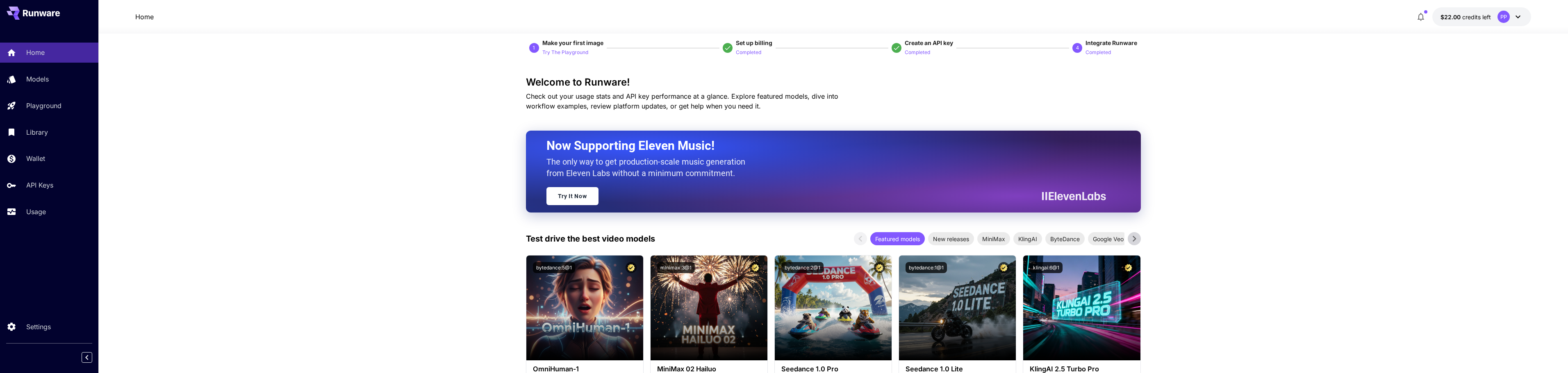
scroll to position [245, 0]
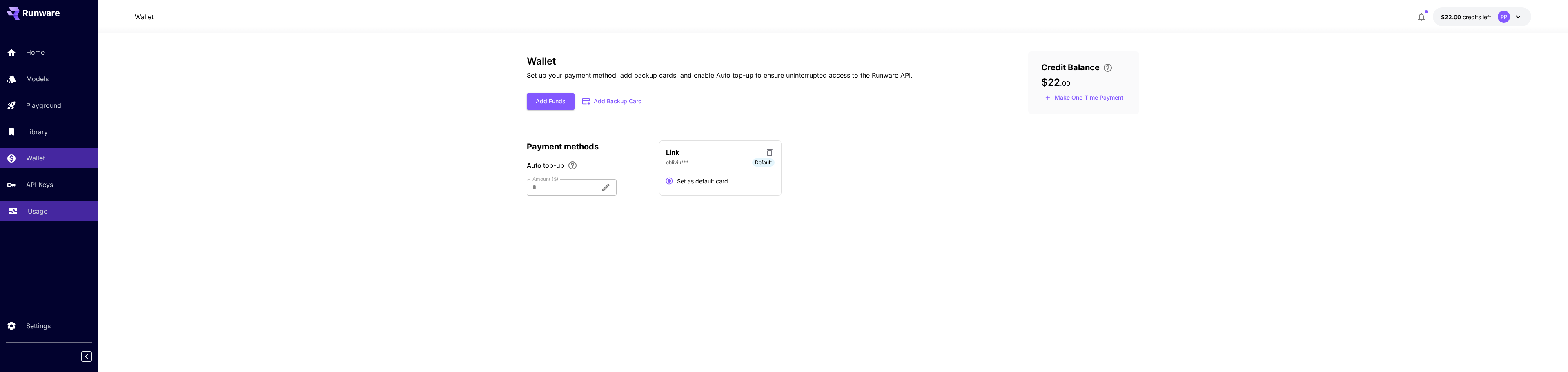
click at [46, 206] on link "Usage" at bounding box center [49, 211] width 98 height 20
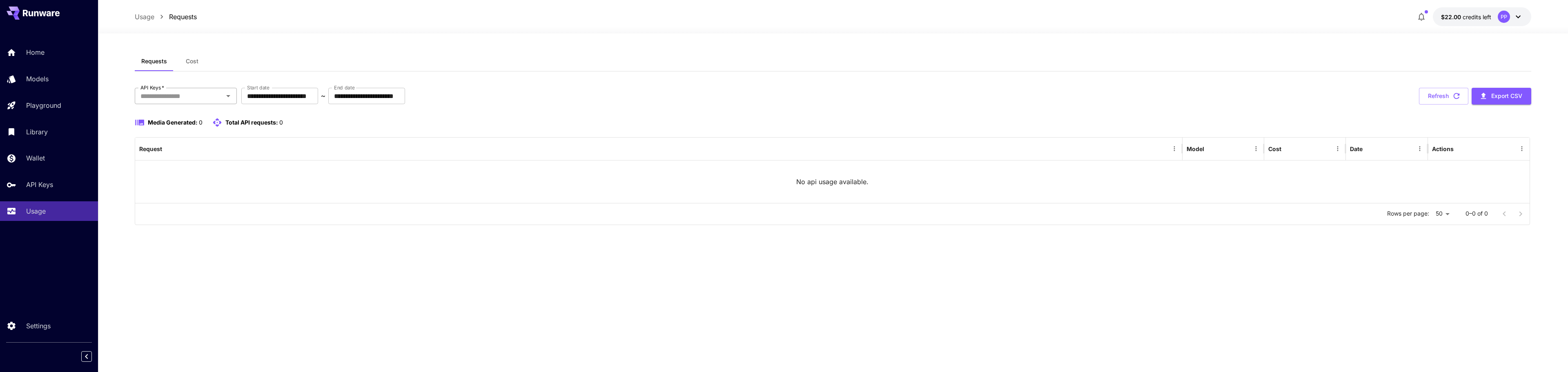
click at [197, 100] on input "API Keys   *" at bounding box center [179, 96] width 84 height 11
click at [168, 174] on li "ObliviumApp" at bounding box center [186, 178] width 102 height 20
click at [598, 307] on div "**********" at bounding box center [833, 203] width 1397 height 302
click at [34, 187] on p "API Keys" at bounding box center [41, 184] width 27 height 10
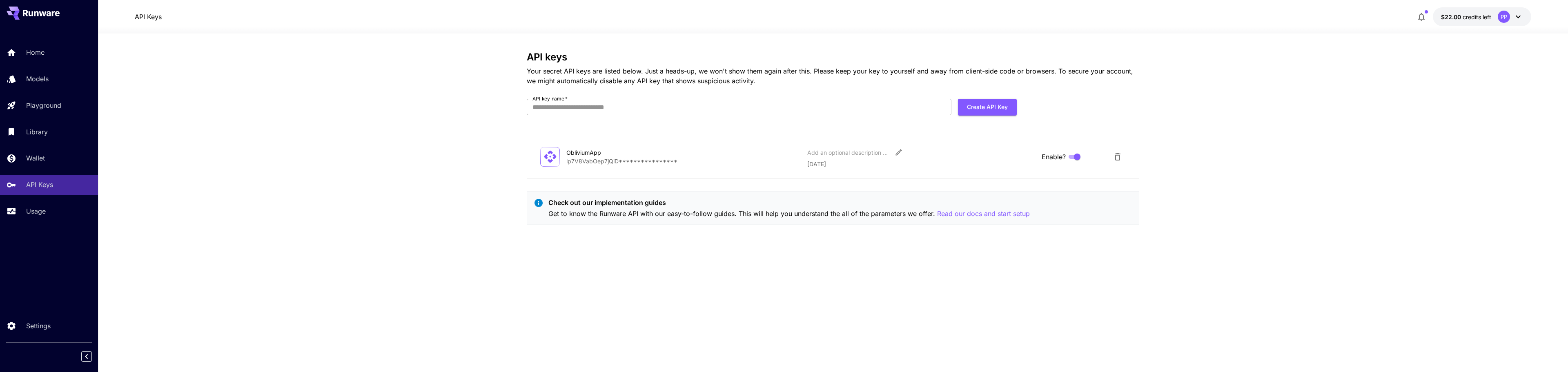
click at [591, 154] on div "ObliviumApp" at bounding box center [607, 152] width 82 height 8
click at [675, 165] on div "**********" at bounding box center [833, 156] width 586 height 23
click at [819, 163] on p "29 September, 2025" at bounding box center [921, 163] width 228 height 8
click at [600, 103] on input "API key name   *" at bounding box center [739, 107] width 425 height 16
type input "**********"
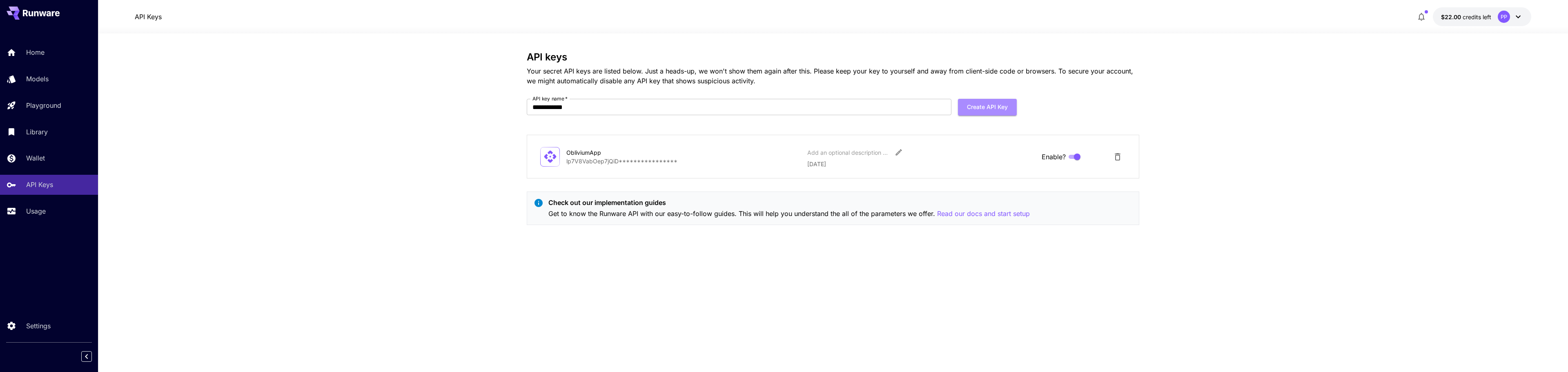
click at [993, 108] on button "Create API Key" at bounding box center [987, 107] width 59 height 16
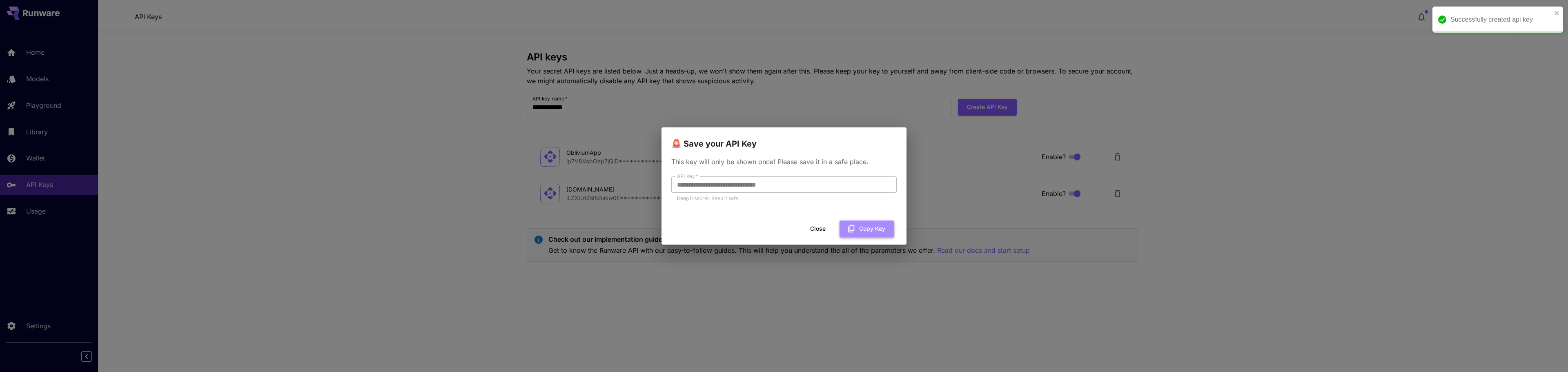
click at [869, 231] on button "Copy Key" at bounding box center [866, 229] width 55 height 16
click at [868, 225] on button "Copy Key" at bounding box center [866, 229] width 55 height 16
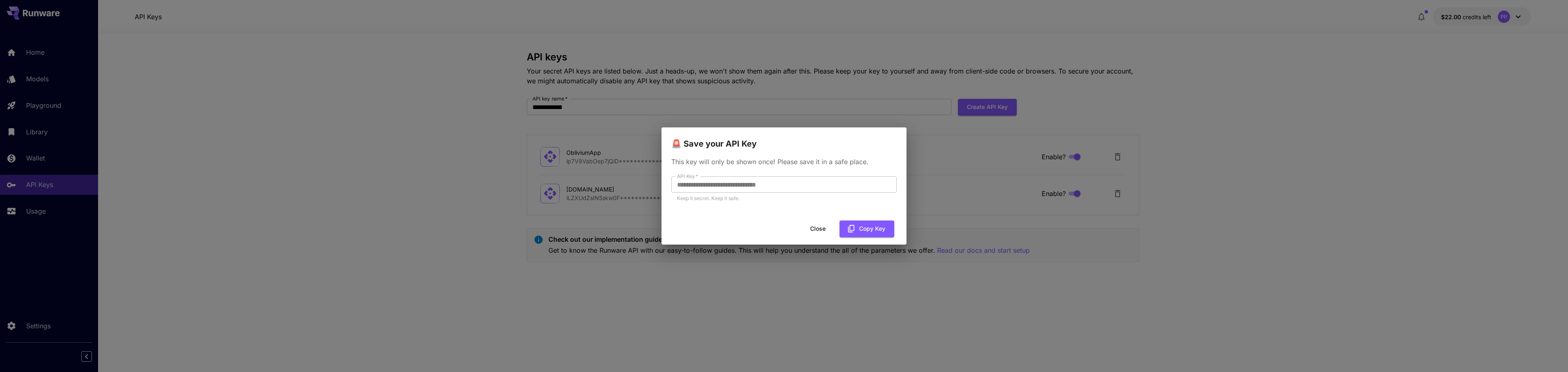
click at [820, 231] on button "Close" at bounding box center [818, 229] width 37 height 16
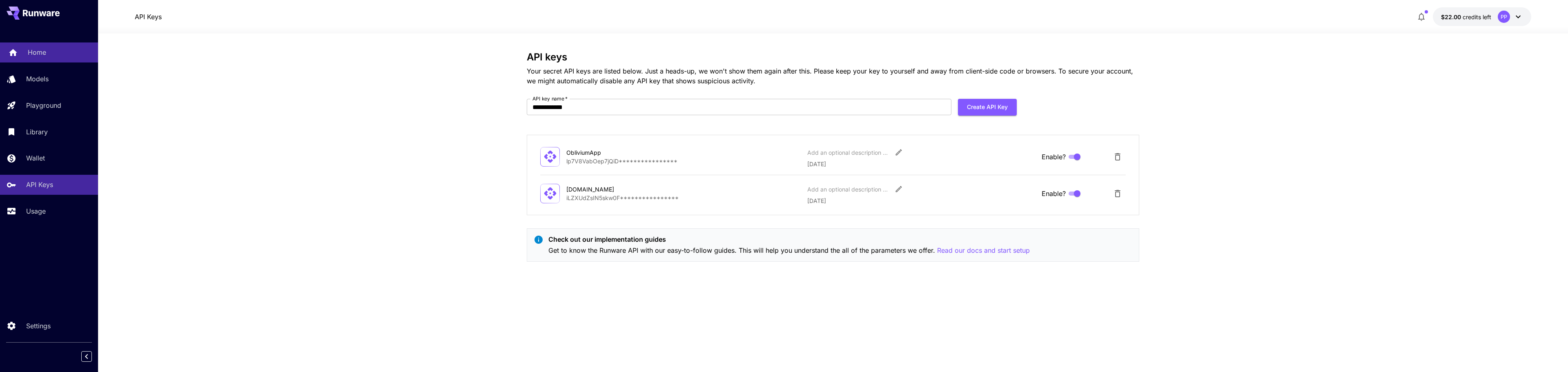
click at [48, 61] on link "Home" at bounding box center [49, 52] width 98 height 20
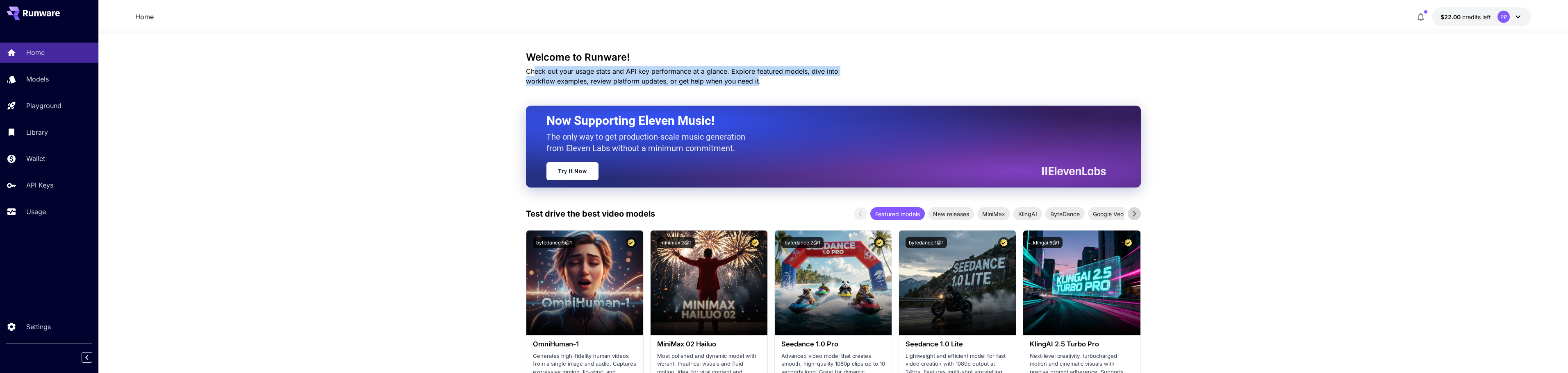
drag, startPoint x: 532, startPoint y: 69, endPoint x: 726, endPoint y: 83, distance: 194.5
click at [726, 83] on span "Check out your usage stats and API key performance at a glance. Explore feature…" at bounding box center [682, 77] width 312 height 18
click at [1466, 20] on span "credits left" at bounding box center [1476, 17] width 29 height 7
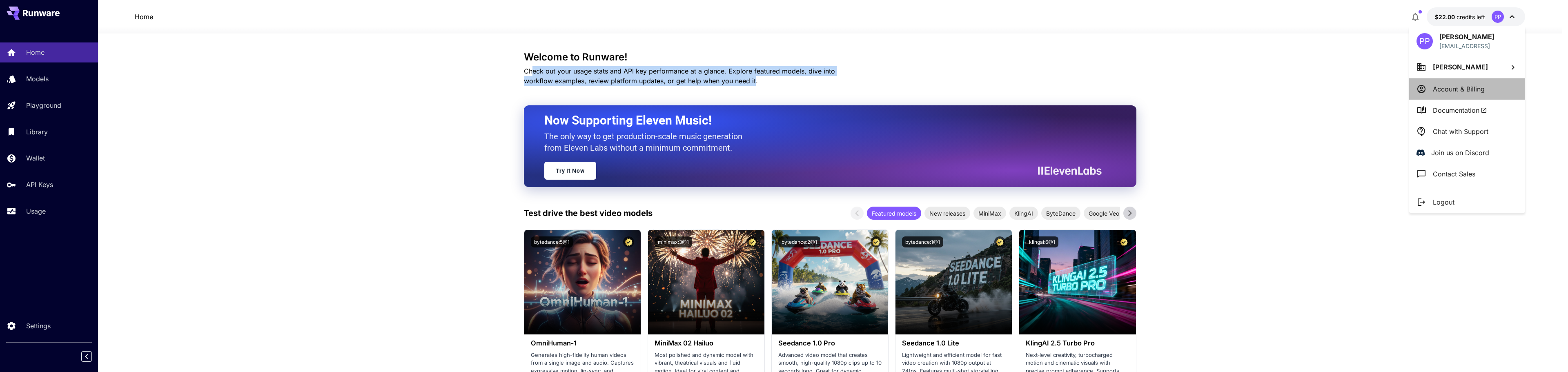
click at [1480, 85] on p "Account & Billing" at bounding box center [1458, 88] width 52 height 10
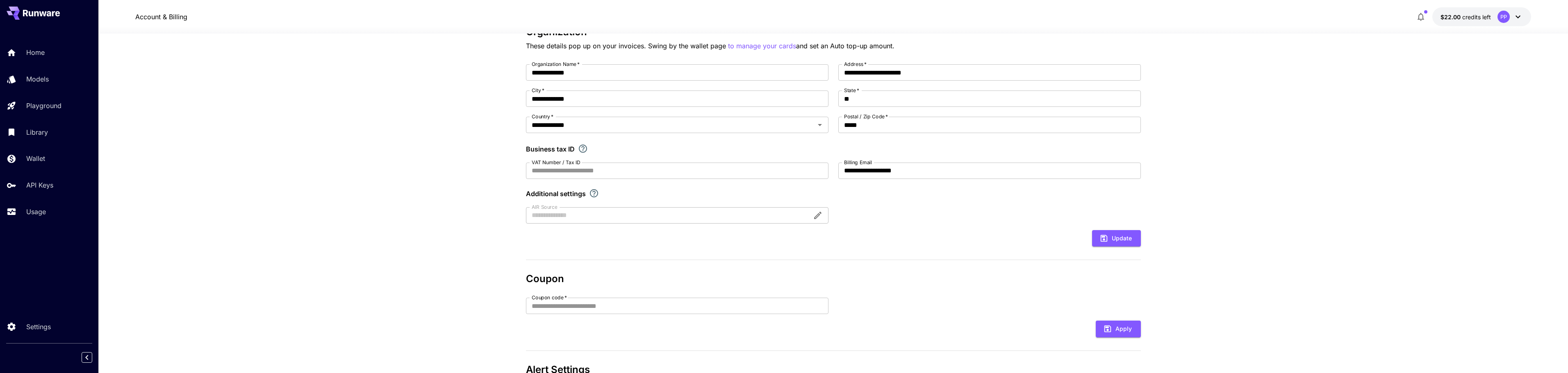
scroll to position [128, 0]
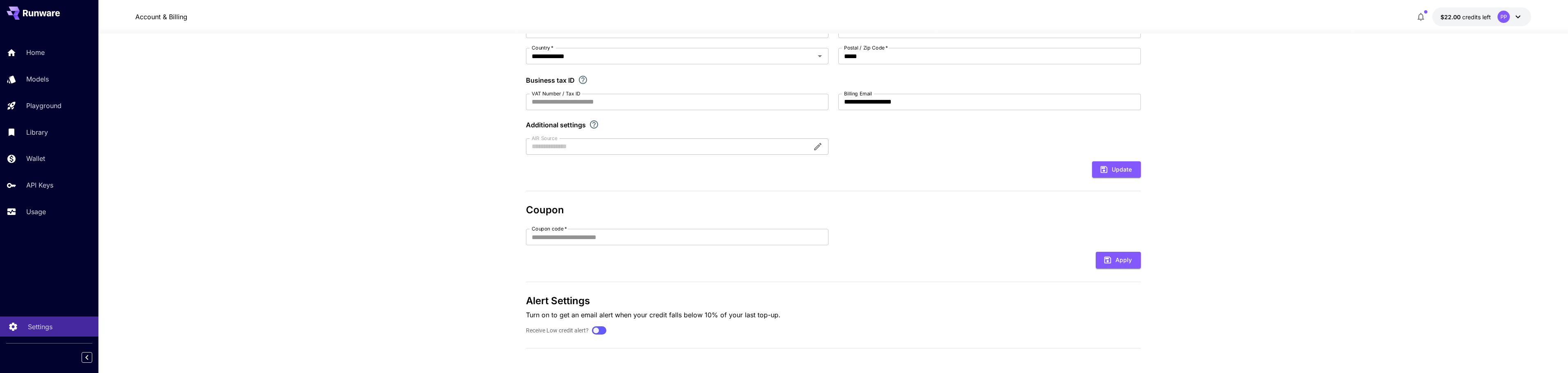
click at [29, 327] on p "Settings" at bounding box center [40, 326] width 25 height 10
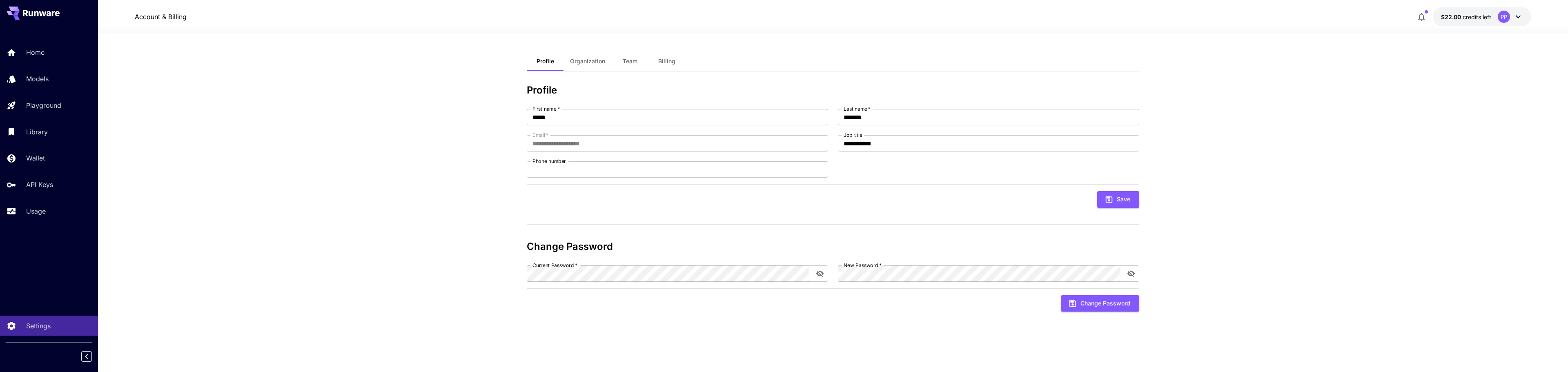
click at [1482, 19] on span "credits left" at bounding box center [1477, 16] width 28 height 7
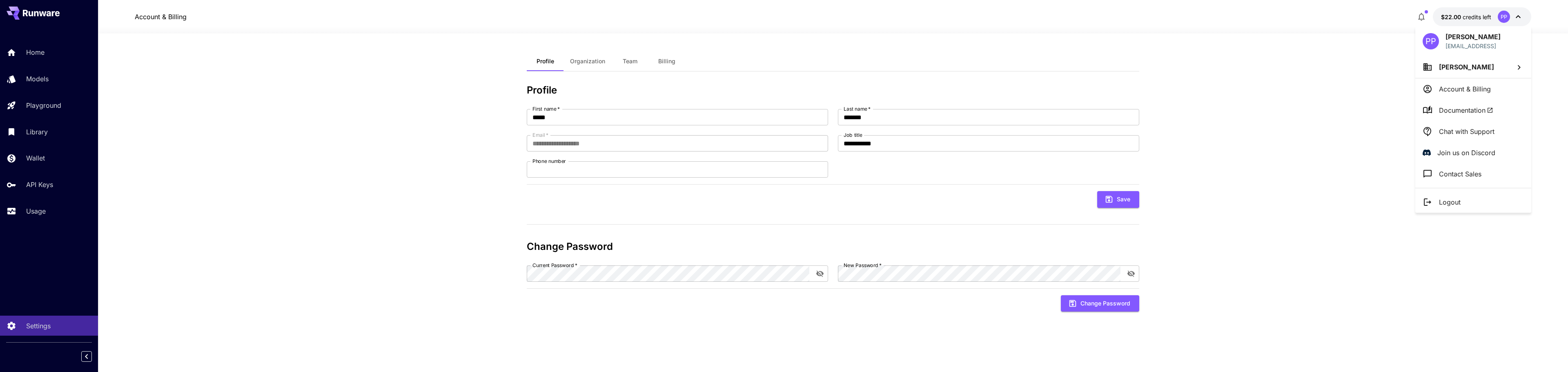
click at [1495, 131] on li "Chat with Support" at bounding box center [1473, 132] width 116 height 21
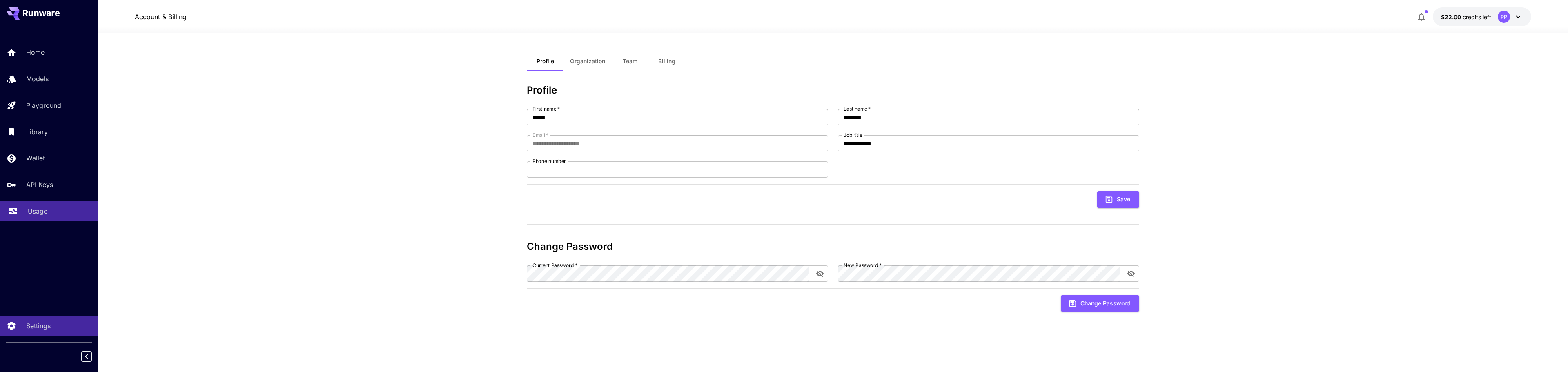
click at [44, 213] on p "Usage" at bounding box center [37, 211] width 19 height 10
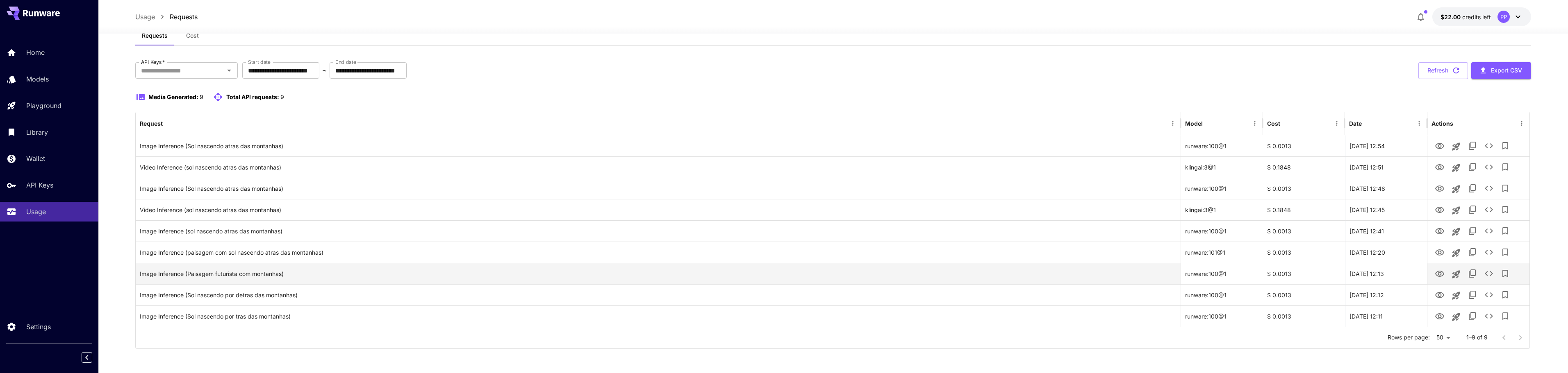
scroll to position [26, 0]
click at [1352, 54] on div "**********" at bounding box center [833, 190] width 1396 height 329
click at [1291, 58] on div "**********" at bounding box center [833, 190] width 1396 height 329
click at [1461, 66] on button "Refresh" at bounding box center [1443, 70] width 50 height 17
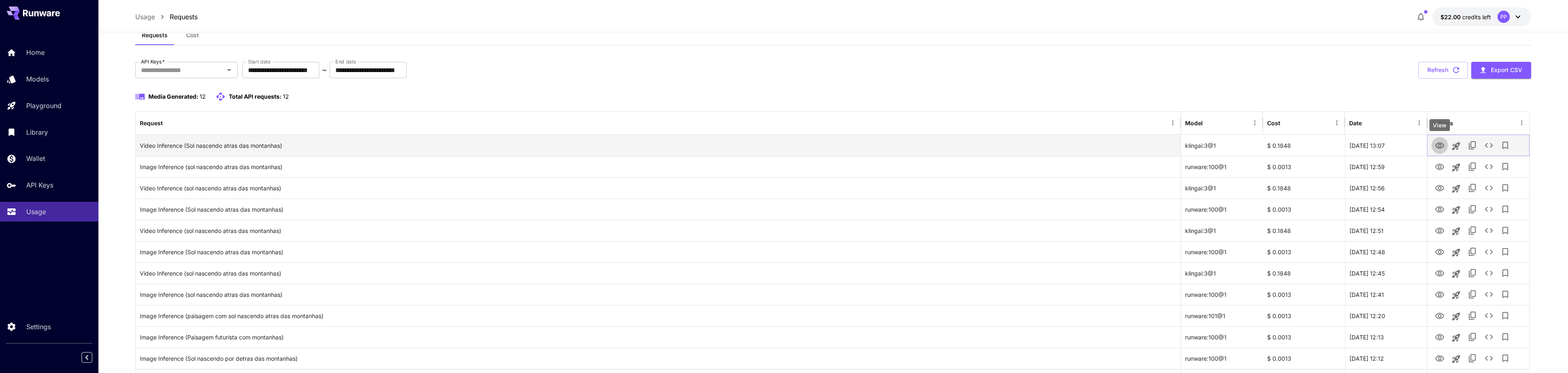
click at [1440, 146] on icon "View" at bounding box center [1439, 146] width 10 height 10
